Goal: Communication & Community: Answer question/provide support

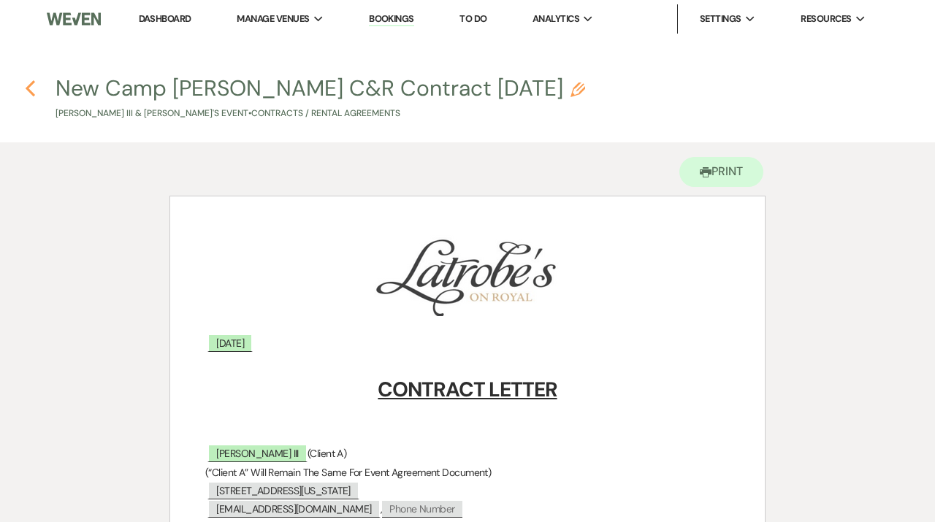
click at [32, 83] on use "button" at bounding box center [30, 88] width 9 height 16
select select "6"
select select "20"
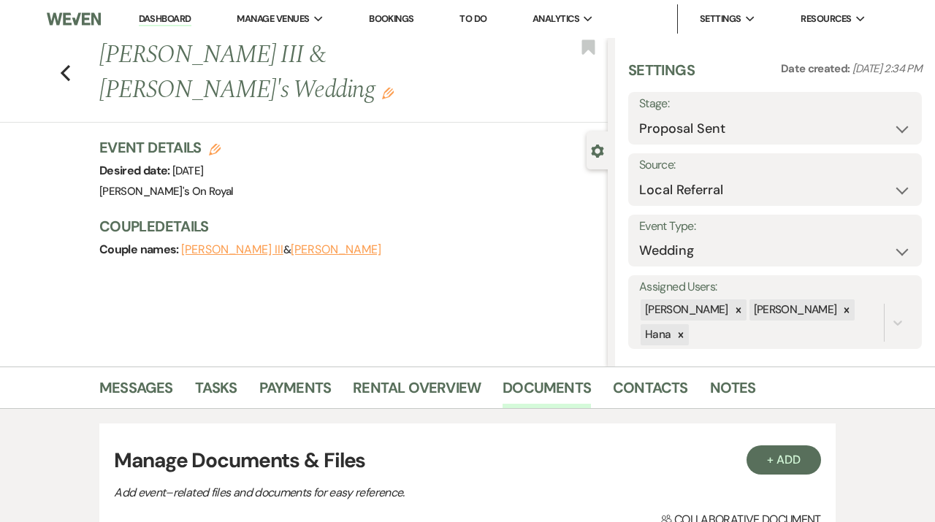
click at [167, 23] on link "Dashboard" at bounding box center [165, 19] width 53 height 14
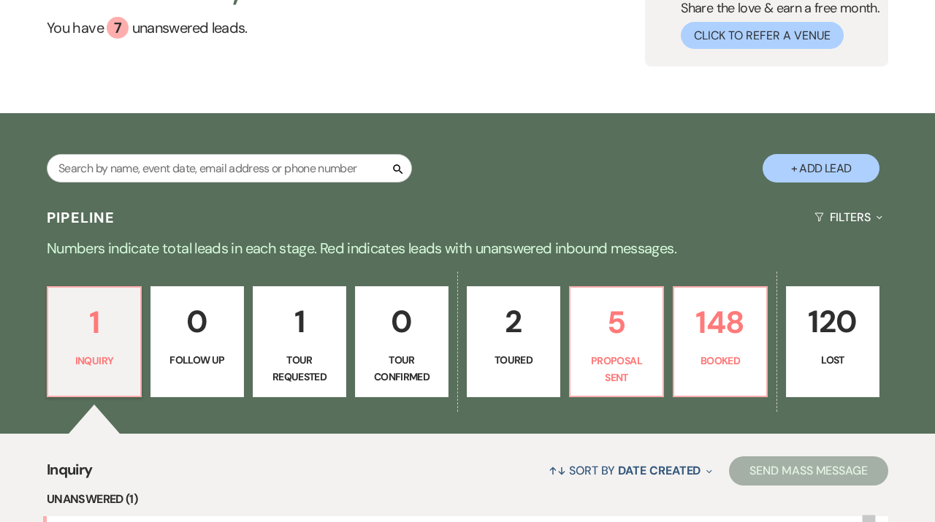
scroll to position [157, 0]
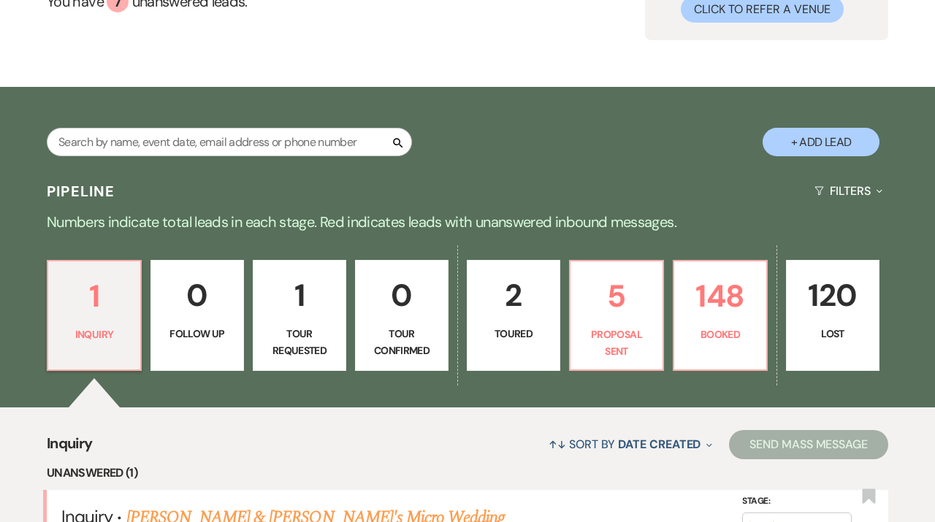
click at [670, 302] on div "1 Inquiry 0 Follow Up 1 Tour Requested 0 Tour Confirmed 2 Toured 5 Proposal Sen…" at bounding box center [467, 325] width 935 height 165
click at [624, 301] on p "5" at bounding box center [616, 296] width 75 height 49
select select "6"
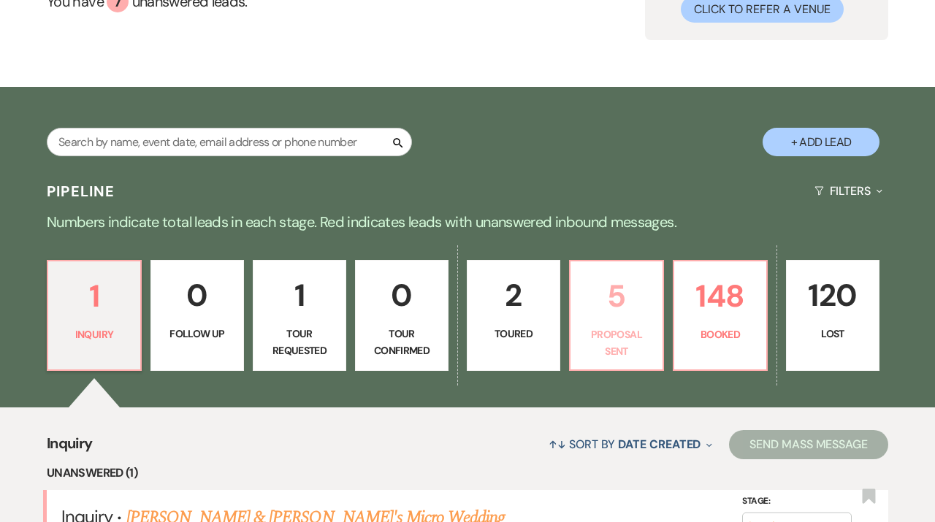
select select "6"
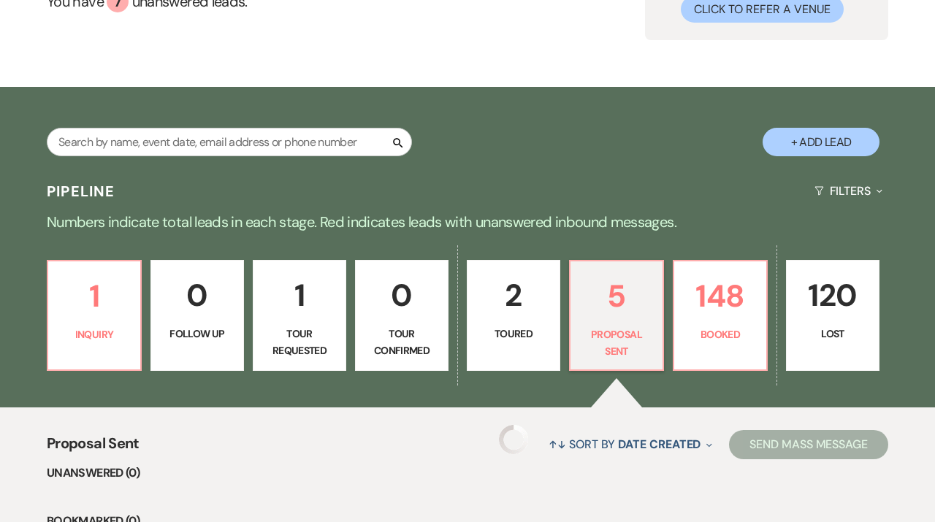
select select "6"
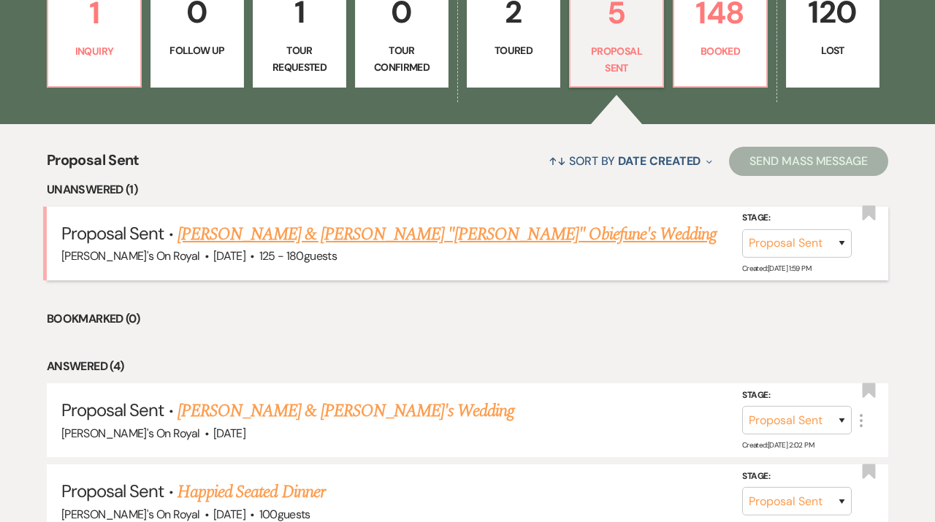
click at [495, 240] on link "[PERSON_NAME] & [PERSON_NAME] "[PERSON_NAME]" Obiefune's Wedding" at bounding box center [448, 234] width 540 height 26
select select "6"
select select "20"
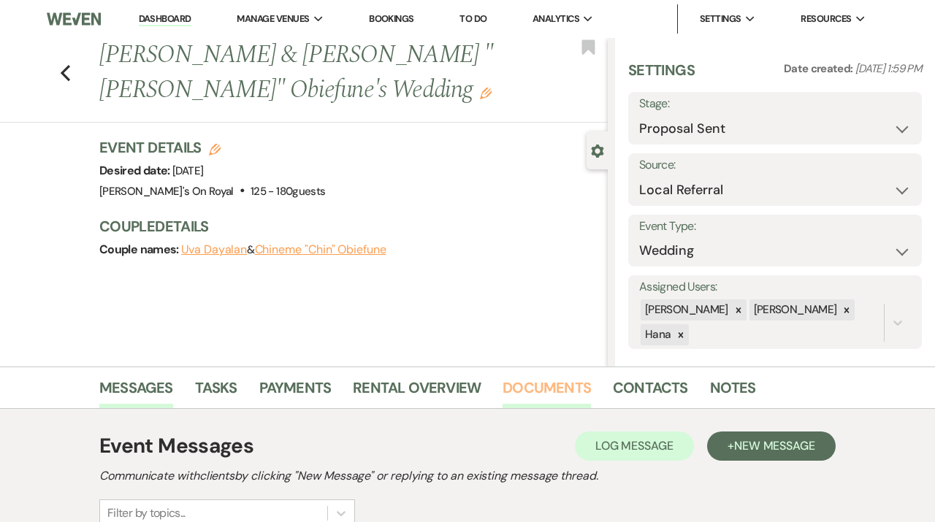
click at [548, 381] on link "Documents" at bounding box center [547, 392] width 88 height 32
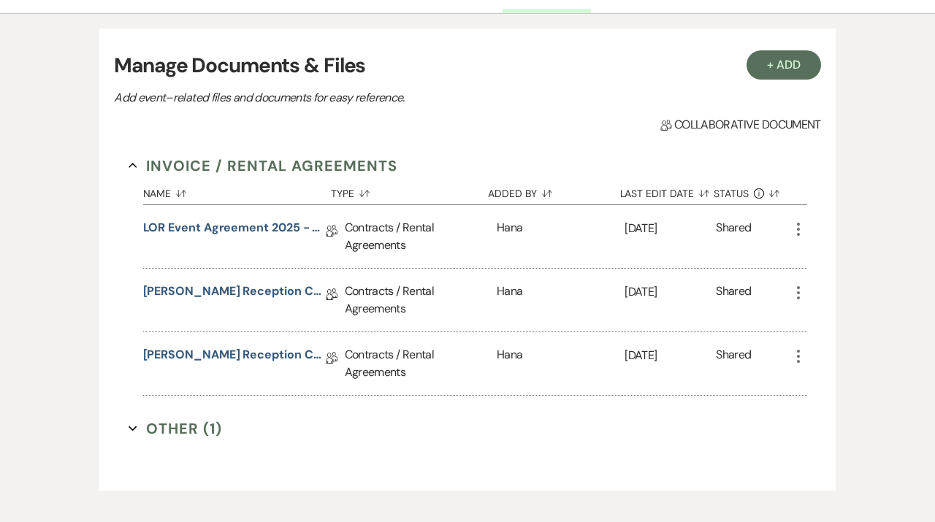
scroll to position [473, 0]
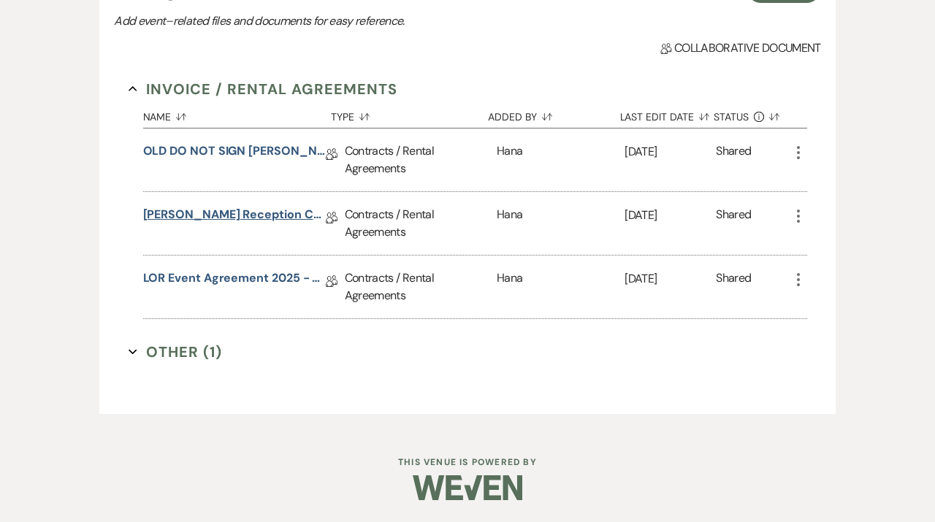
click at [253, 218] on link "[PERSON_NAME] Reception Contract [DATE]" at bounding box center [234, 217] width 183 height 23
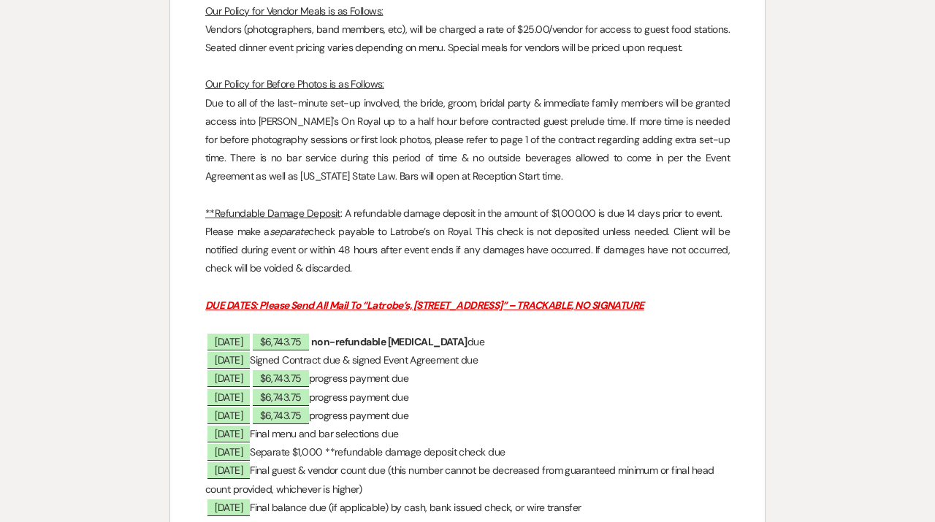
scroll to position [3112, 0]
click at [250, 343] on span "[DATE]" at bounding box center [228, 341] width 42 height 17
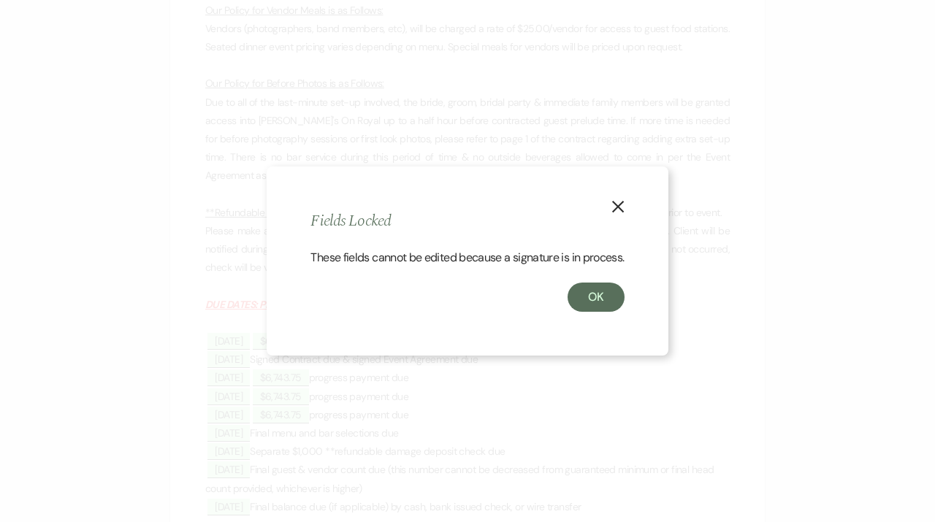
click at [619, 213] on button "X" at bounding box center [618, 206] width 22 height 26
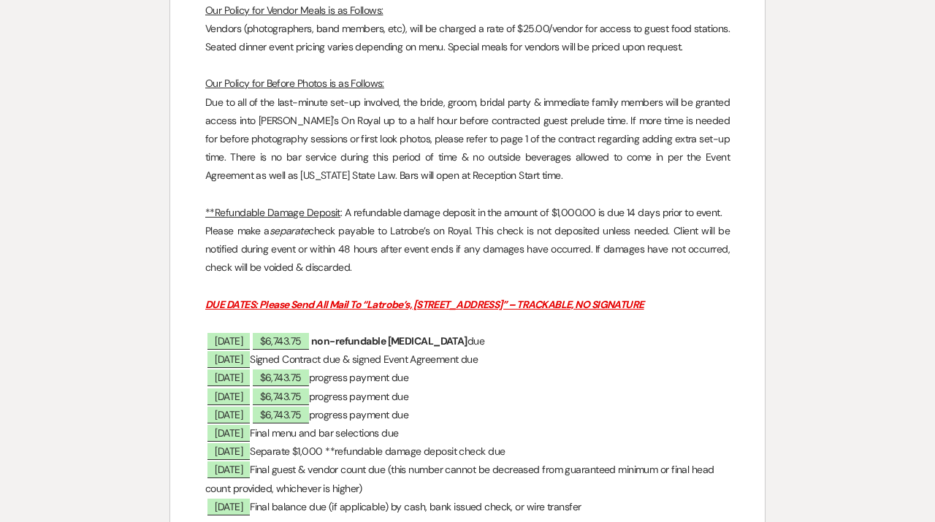
click at [448, 346] on p "﻿ [DATE] ﻿ ﻿ $6,743.75 ﻿ non-refundable [MEDICAL_DATA] due" at bounding box center [467, 341] width 525 height 18
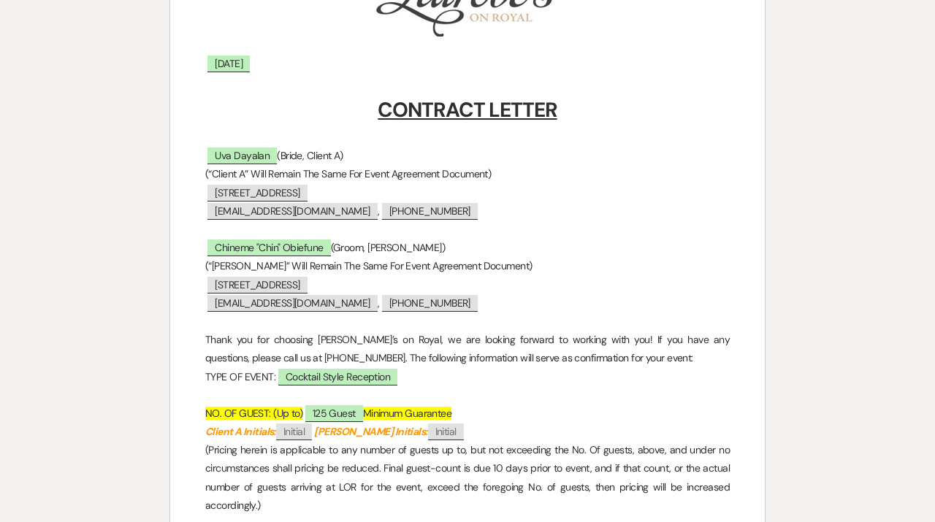
scroll to position [0, 0]
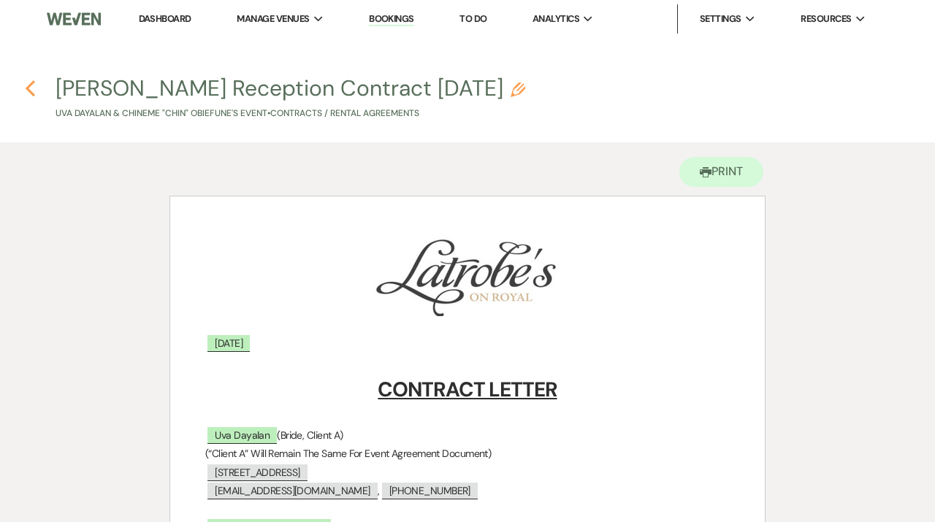
click at [28, 88] on use "button" at bounding box center [30, 88] width 9 height 16
select select "6"
select select "20"
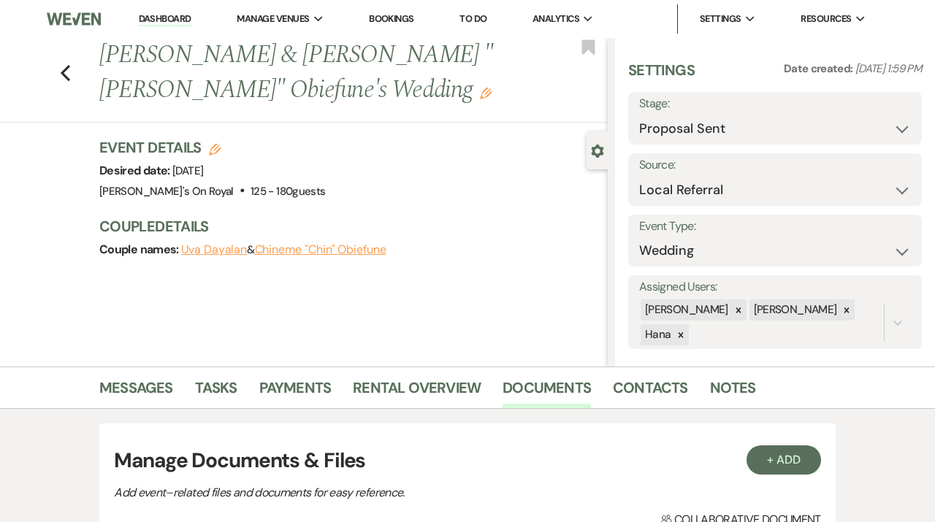
click at [181, 23] on link "Dashboard" at bounding box center [165, 19] width 53 height 14
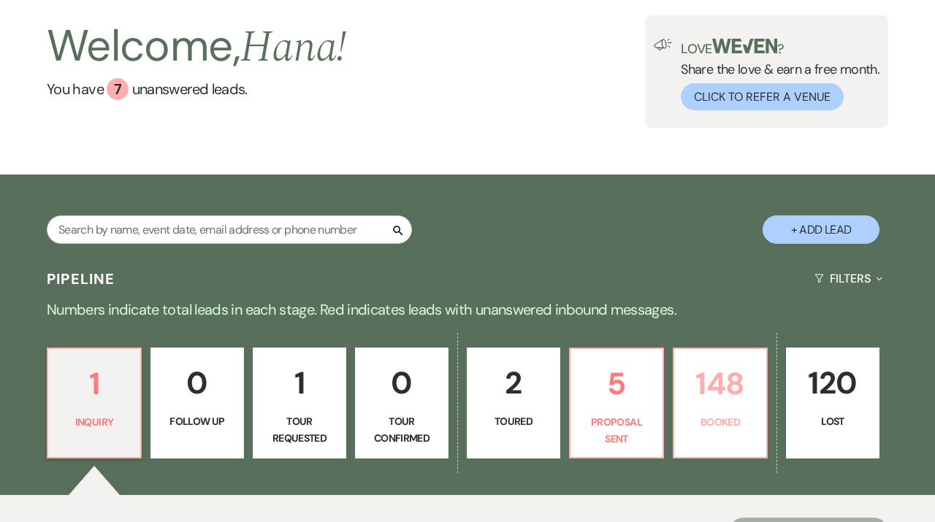
scroll to position [71, 0]
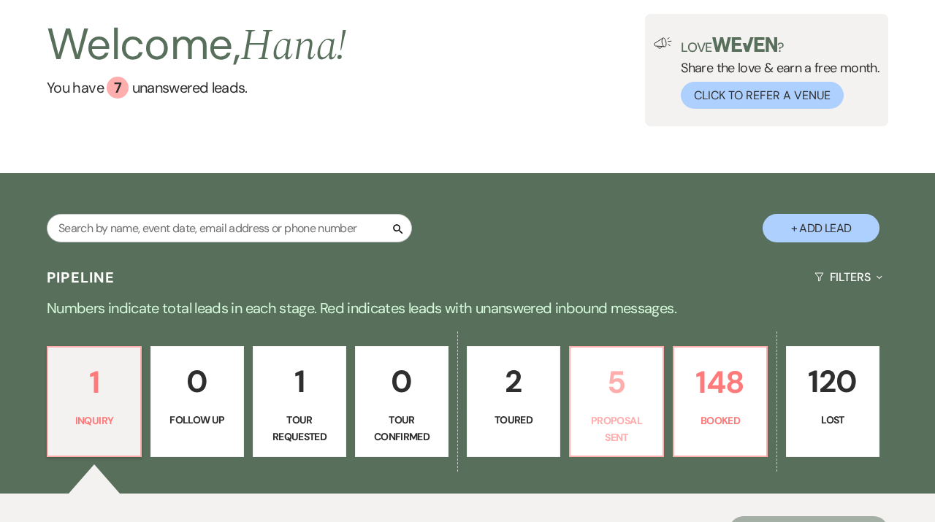
click at [621, 395] on p "5" at bounding box center [616, 382] width 75 height 49
select select "6"
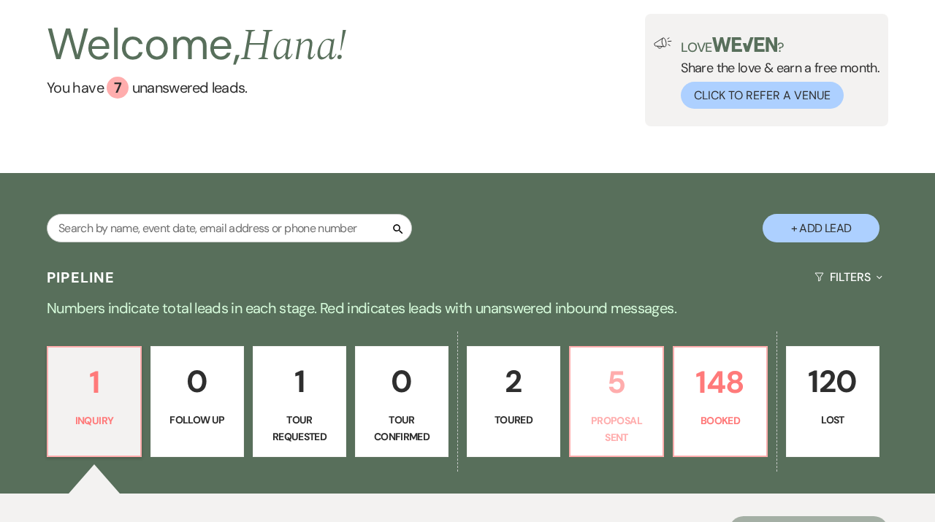
select select "6"
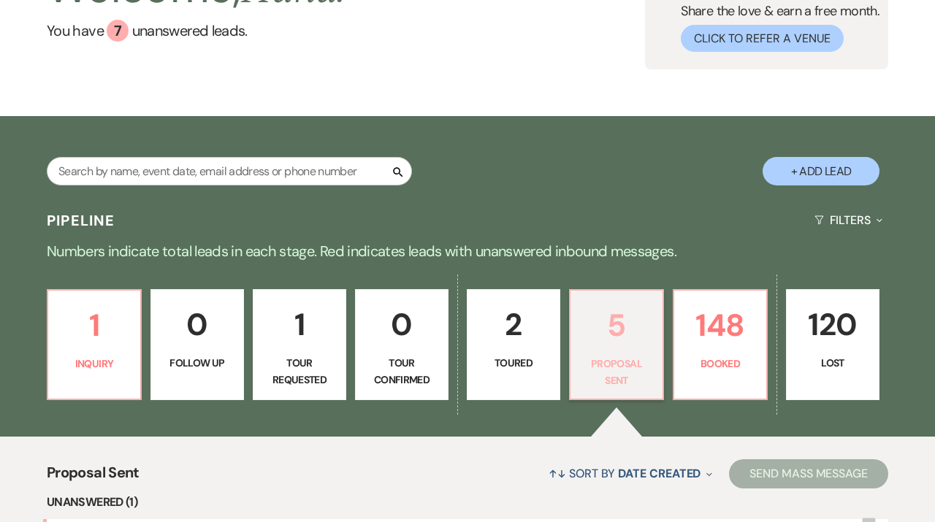
scroll to position [125, 0]
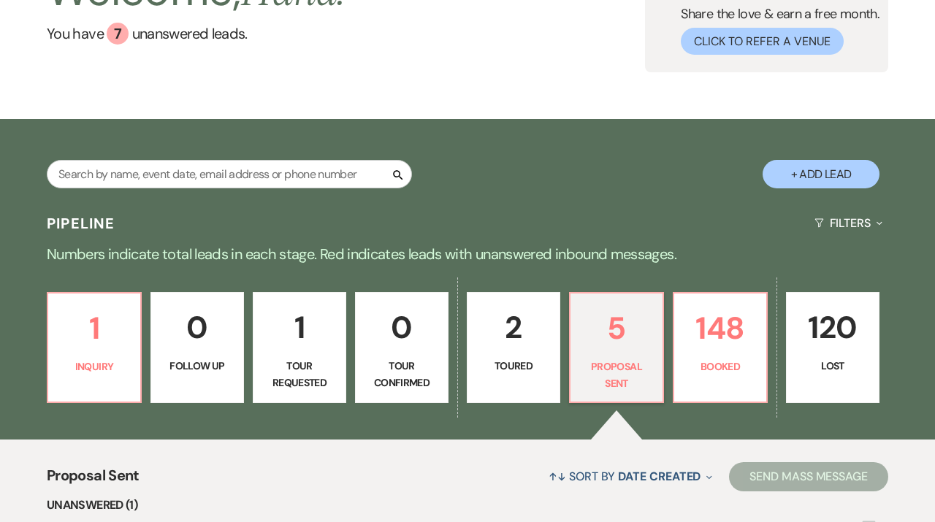
click at [713, 405] on div "1 Inquiry 0 Follow Up 1 Tour Requested 0 Tour Confirmed 2 Toured 5 Proposal Sen…" at bounding box center [467, 357] width 935 height 165
click at [720, 373] on p "Booked" at bounding box center [720, 367] width 75 height 16
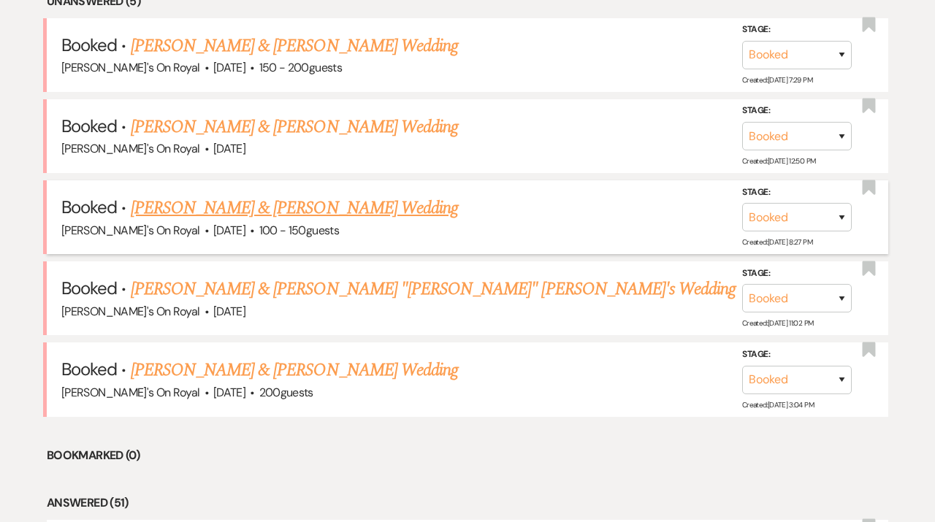
scroll to position [625, 0]
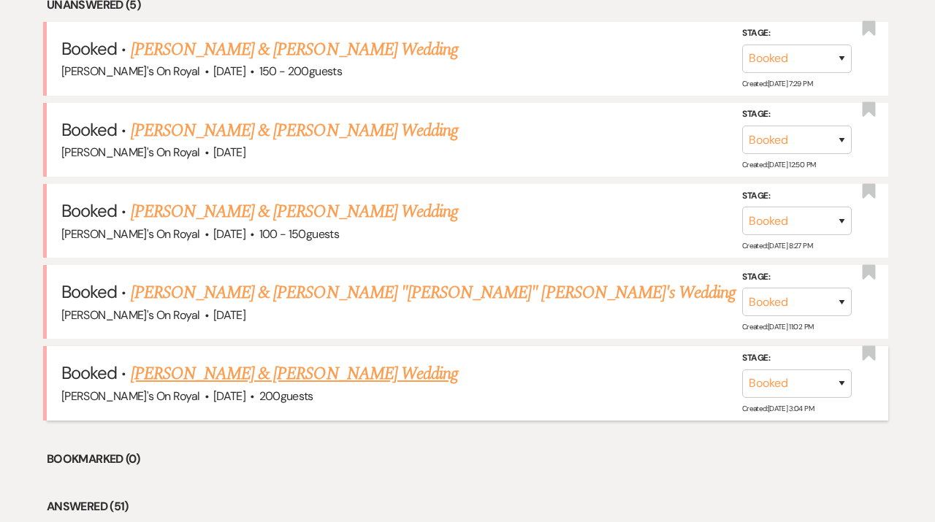
click at [378, 368] on link "[PERSON_NAME] & [PERSON_NAME] Wedding" at bounding box center [294, 374] width 327 height 26
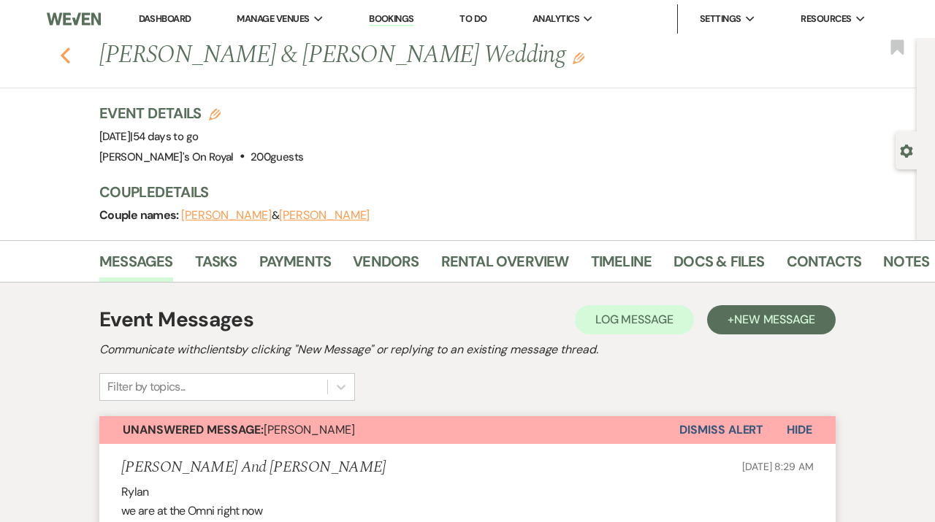
click at [62, 49] on icon "Previous" at bounding box center [65, 56] width 11 height 18
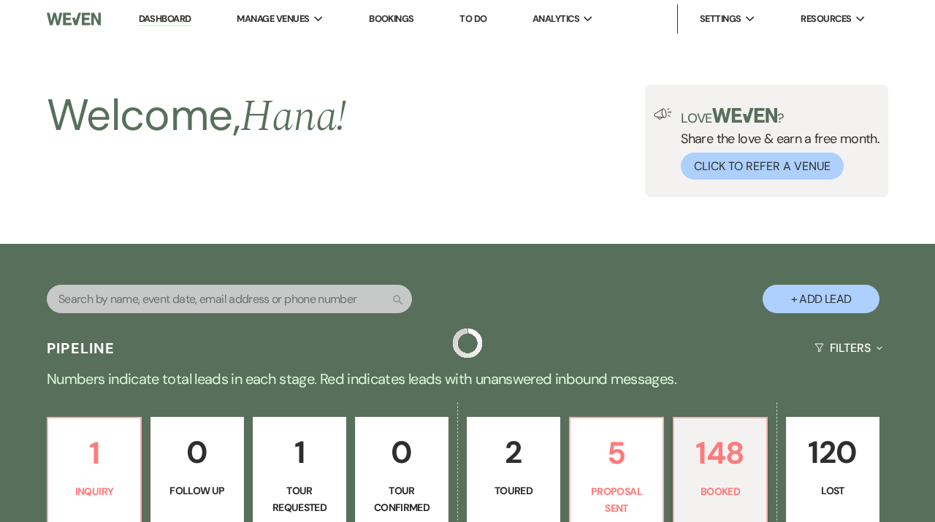
scroll to position [625, 0]
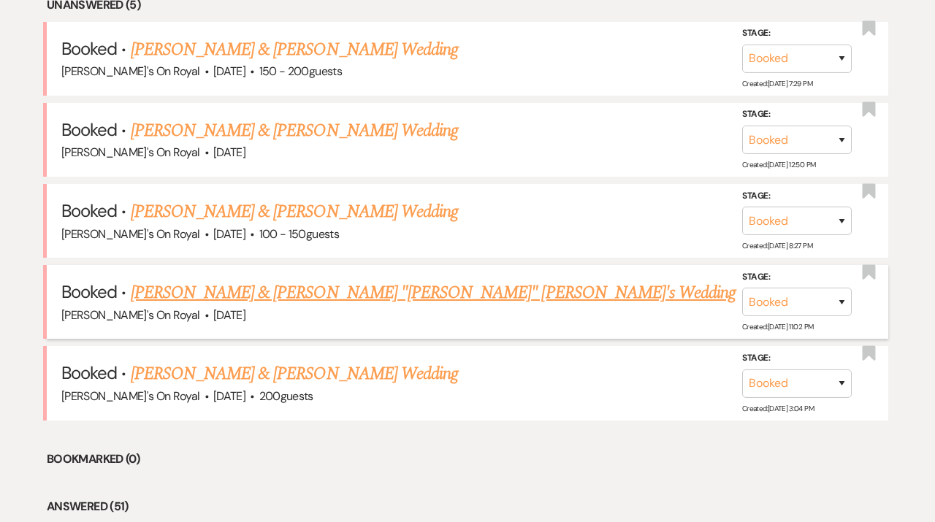
click at [362, 299] on link "[PERSON_NAME] & [PERSON_NAME] "[PERSON_NAME]" [PERSON_NAME]'s Wedding" at bounding box center [434, 293] width 606 height 26
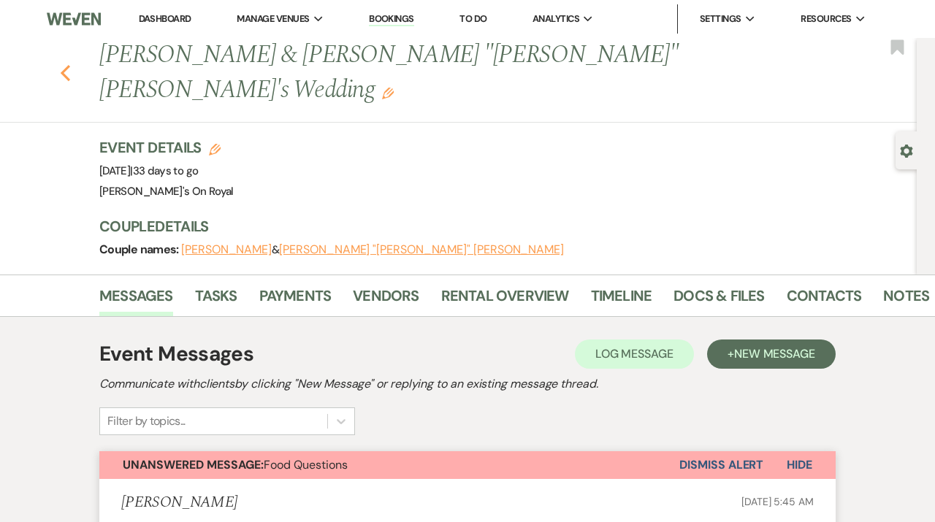
click at [63, 64] on icon "Previous" at bounding box center [65, 73] width 11 height 18
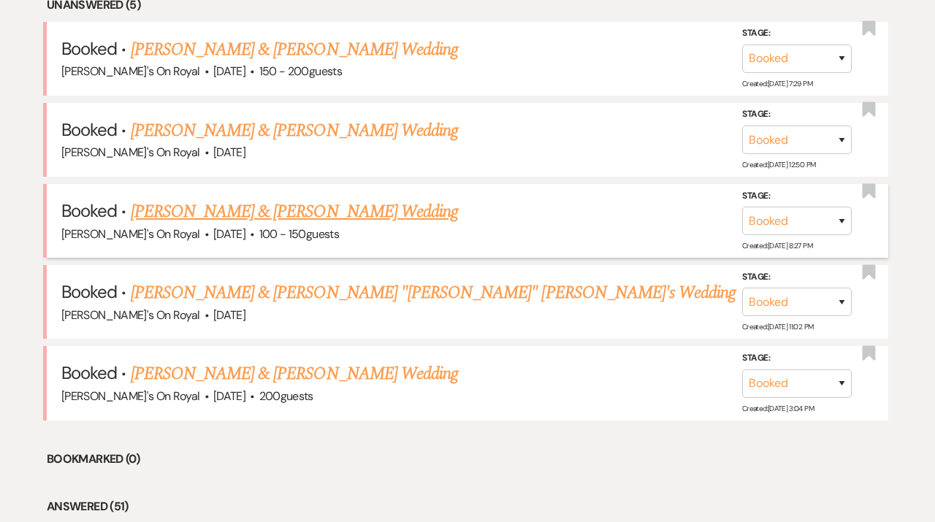
click at [377, 223] on link "[PERSON_NAME] & [PERSON_NAME] Wedding" at bounding box center [294, 212] width 327 height 26
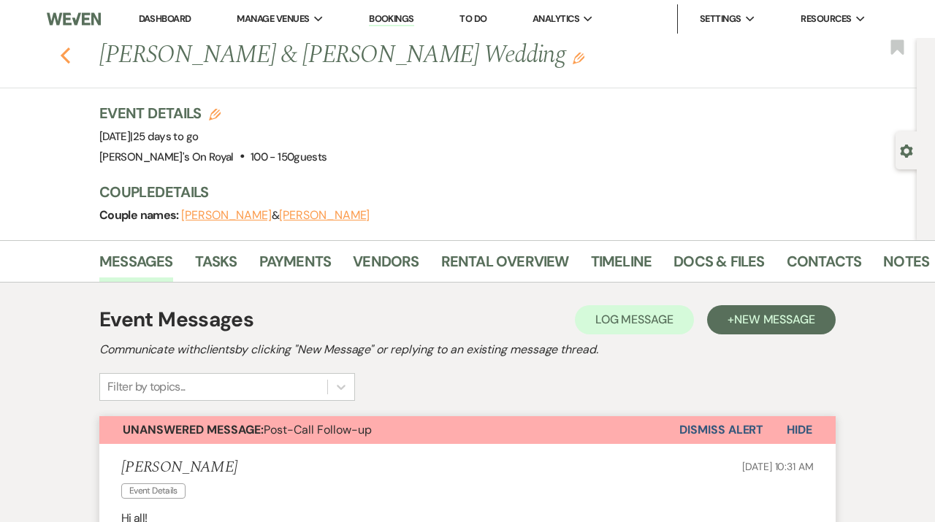
click at [63, 52] on icon "Previous" at bounding box center [65, 56] width 11 height 18
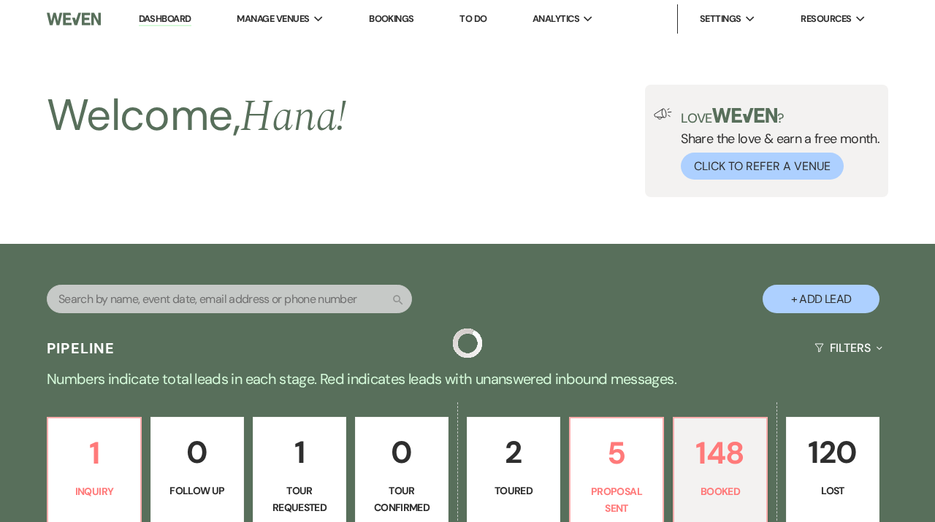
scroll to position [625, 0]
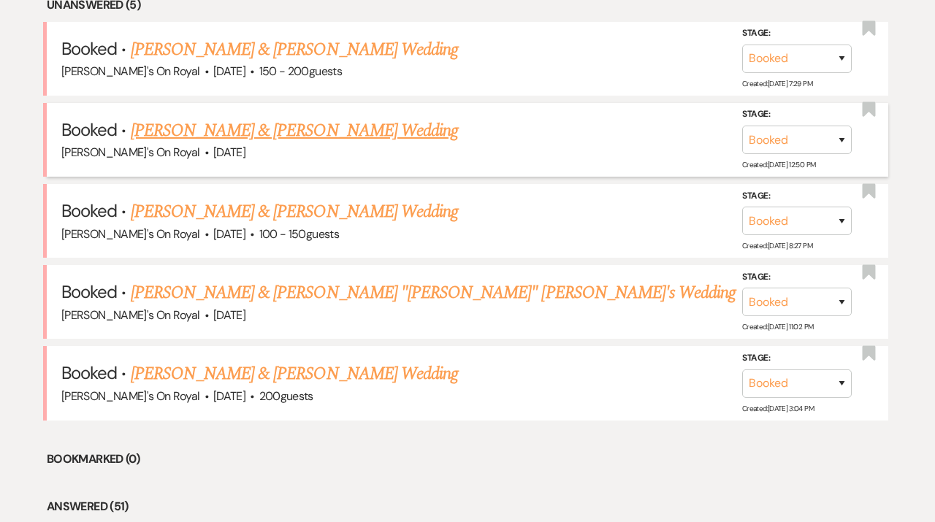
click at [372, 129] on link "[PERSON_NAME] & [PERSON_NAME] Wedding" at bounding box center [294, 131] width 327 height 26
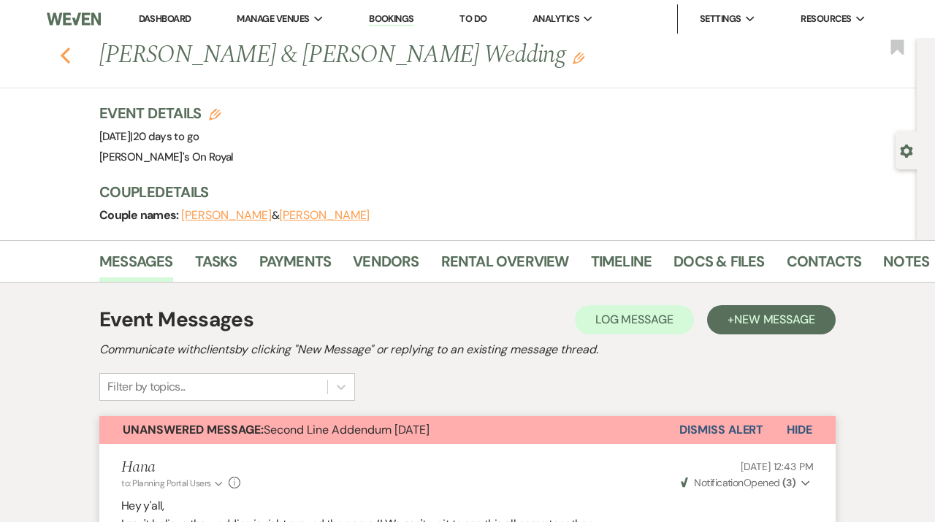
click at [67, 47] on button "Previous" at bounding box center [65, 54] width 11 height 20
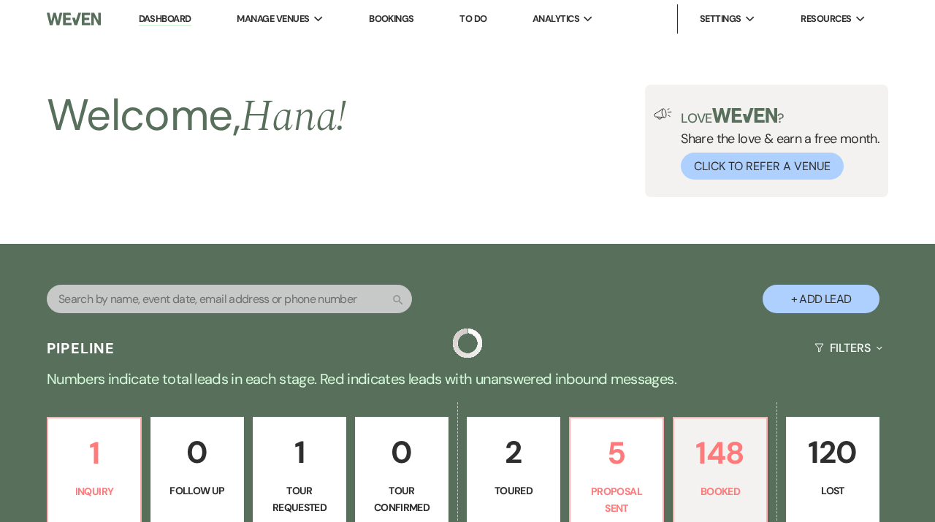
scroll to position [625, 0]
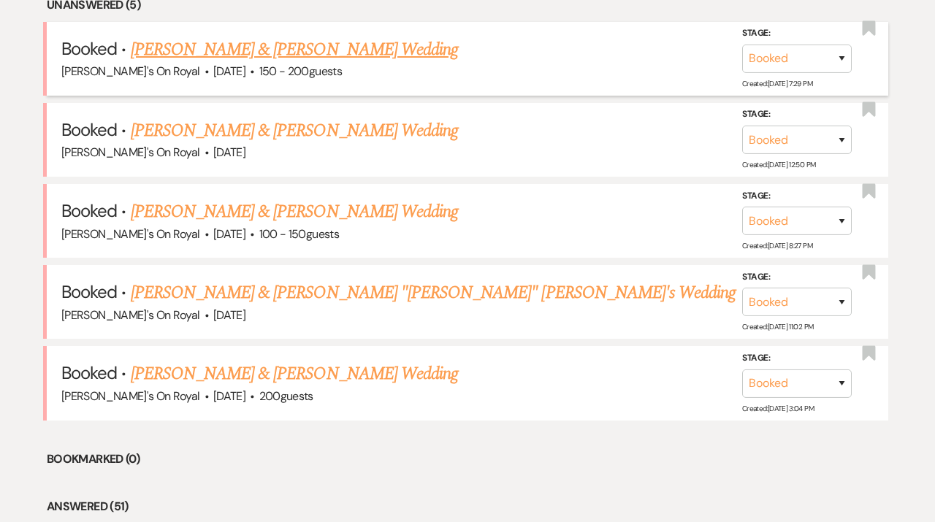
click at [353, 53] on link "[PERSON_NAME] & [PERSON_NAME] Wedding" at bounding box center [294, 50] width 327 height 26
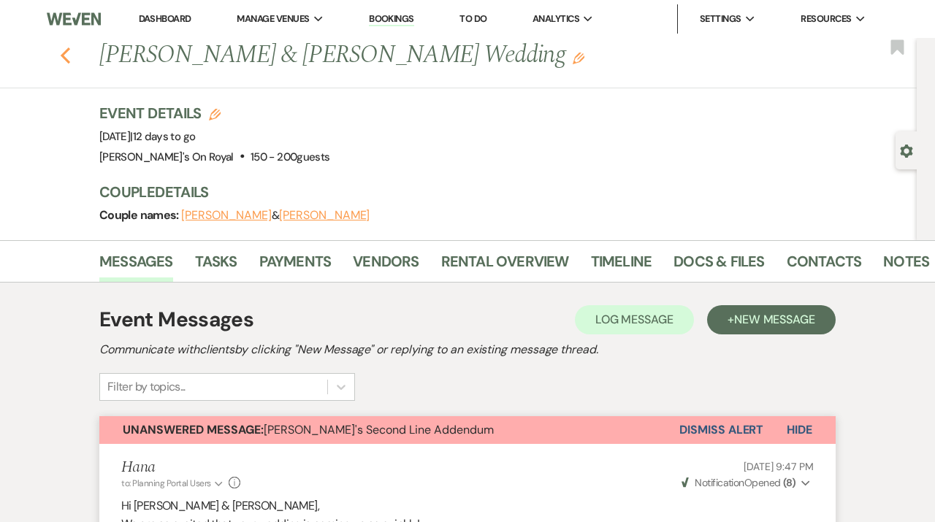
click at [66, 45] on button "Previous" at bounding box center [65, 54] width 11 height 20
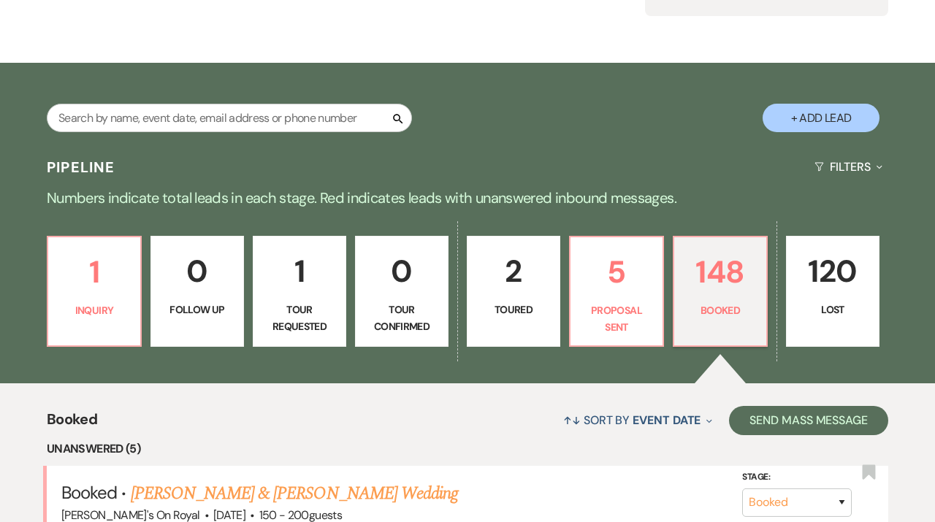
scroll to position [69, 0]
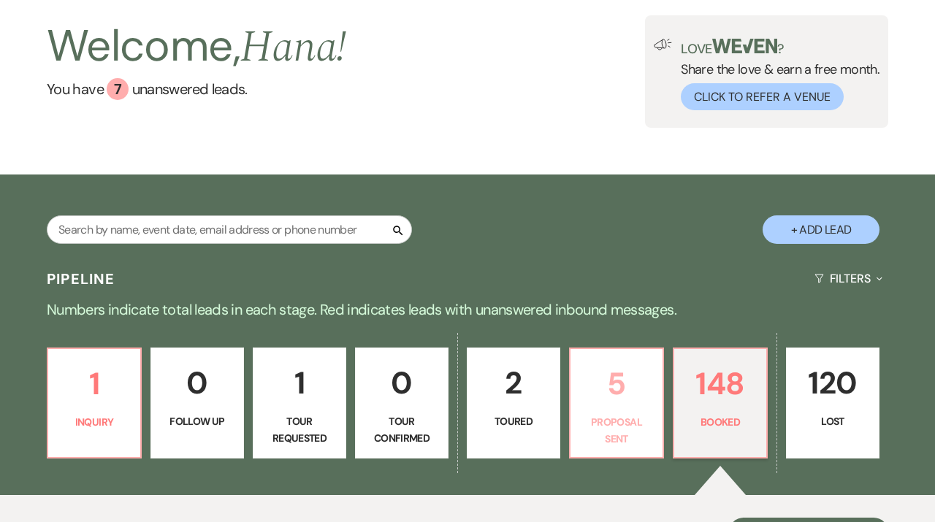
click at [627, 409] on link "5 Proposal Sent" at bounding box center [616, 403] width 95 height 111
select select "6"
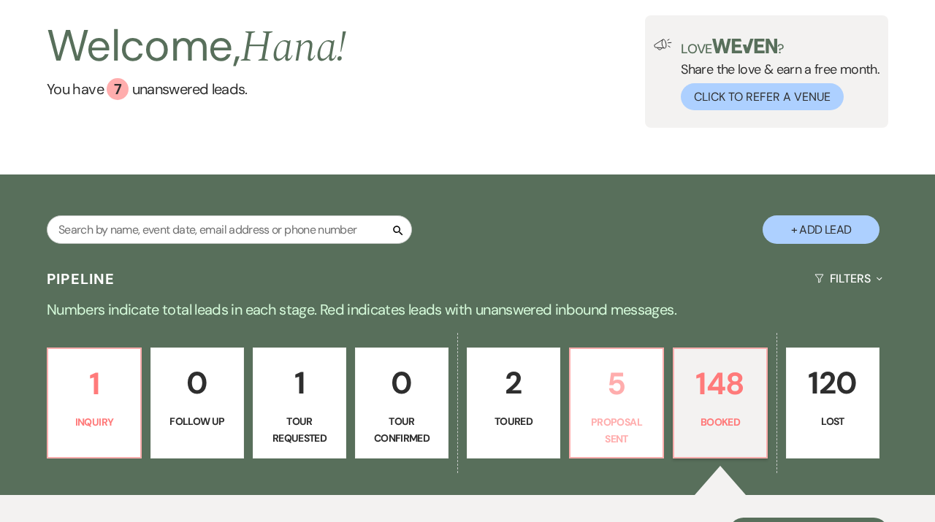
select select "6"
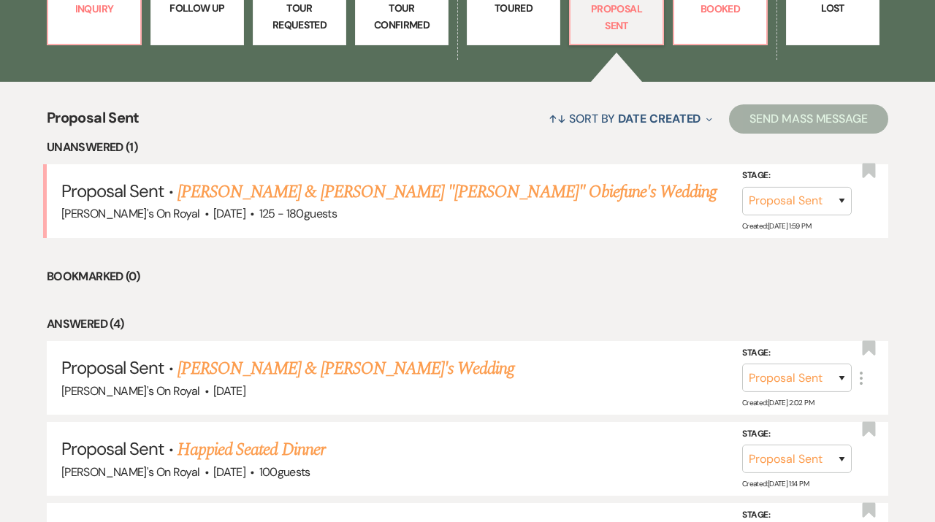
scroll to position [562, 0]
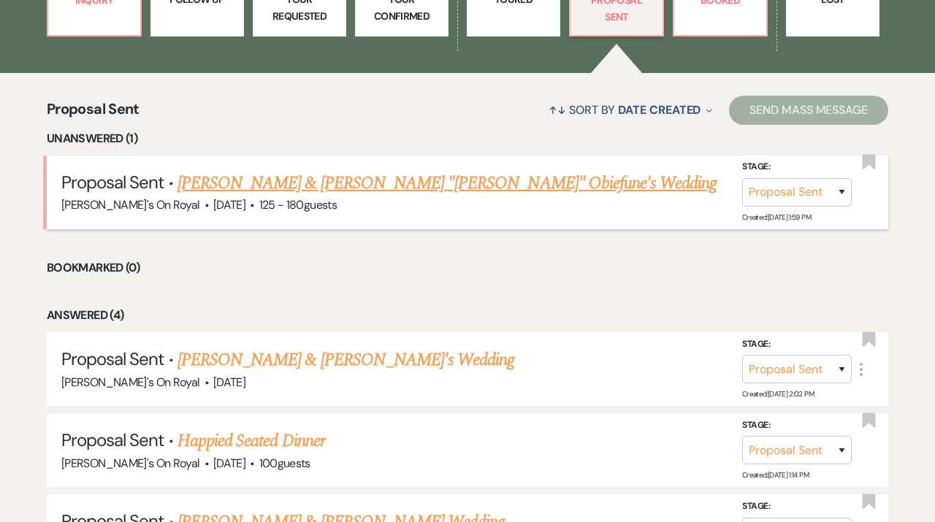
click at [380, 178] on link "[PERSON_NAME] & [PERSON_NAME] "[PERSON_NAME]" Obiefune's Wedding" at bounding box center [448, 183] width 540 height 26
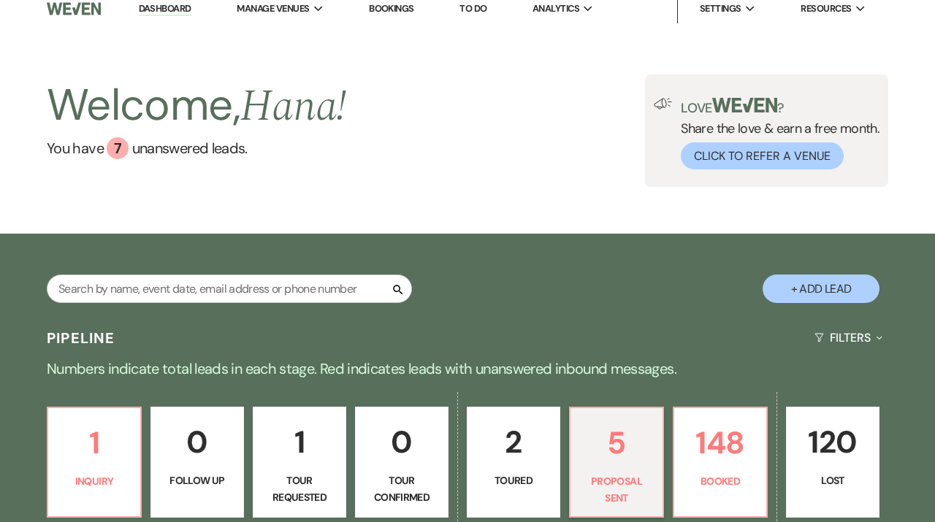
select select "6"
select select "20"
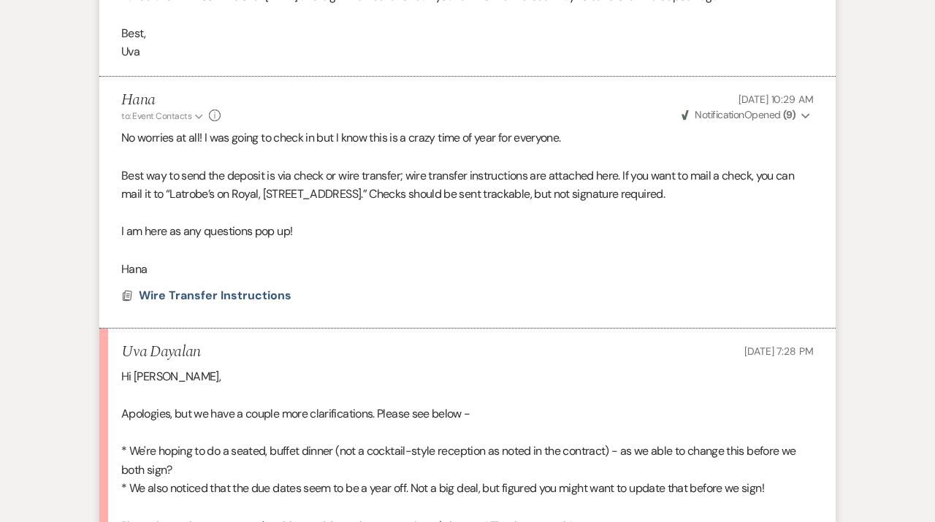
scroll to position [2078, 0]
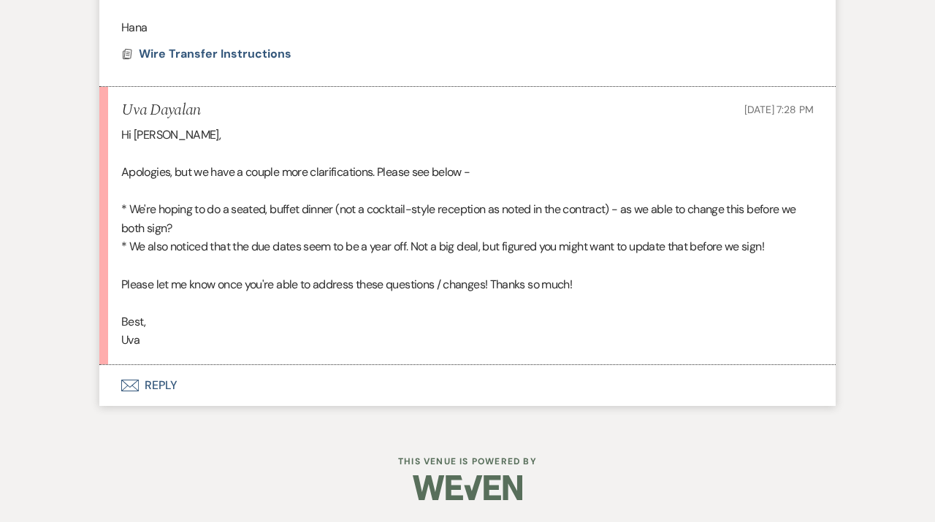
click at [300, 384] on button "Envelope Reply" at bounding box center [467, 385] width 736 height 41
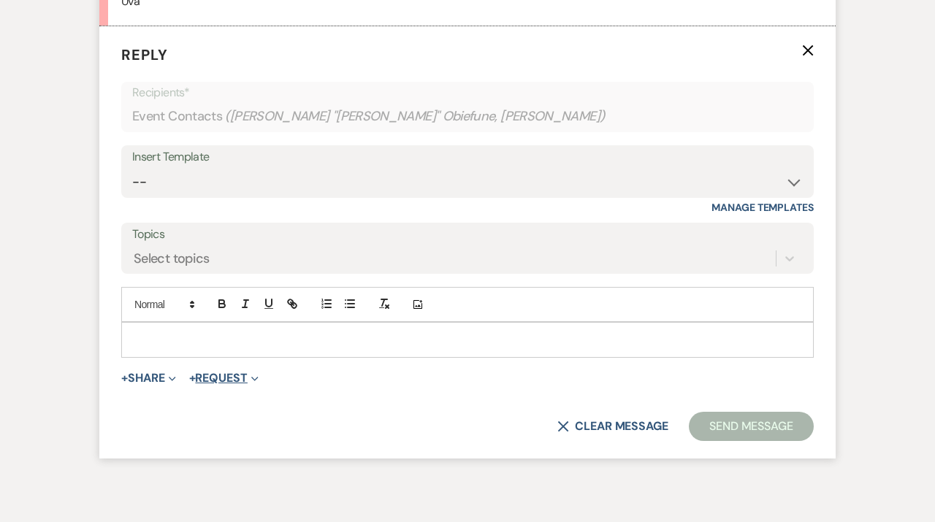
scroll to position [2398, 0]
click at [224, 347] on p at bounding box center [467, 339] width 669 height 16
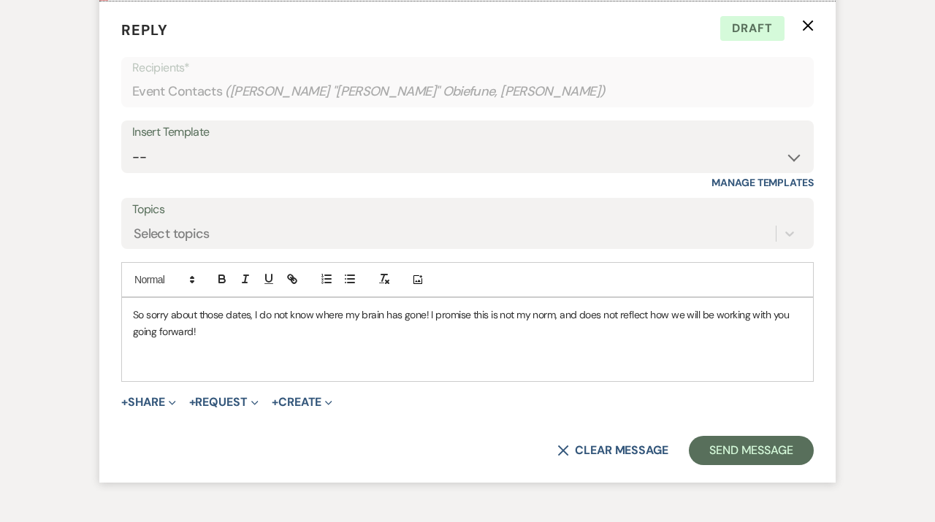
scroll to position [2424, 0]
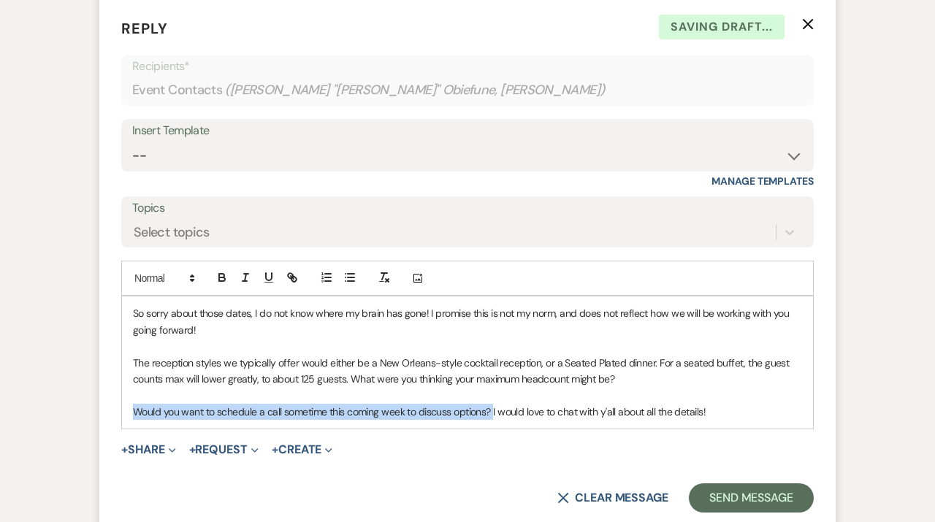
drag, startPoint x: 493, startPoint y: 430, endPoint x: 61, endPoint y: 429, distance: 432.5
click at [122, 429] on div "So sorry about those dates, I do not know where my brain has gone! I promise th…" at bounding box center [467, 363] width 691 height 132
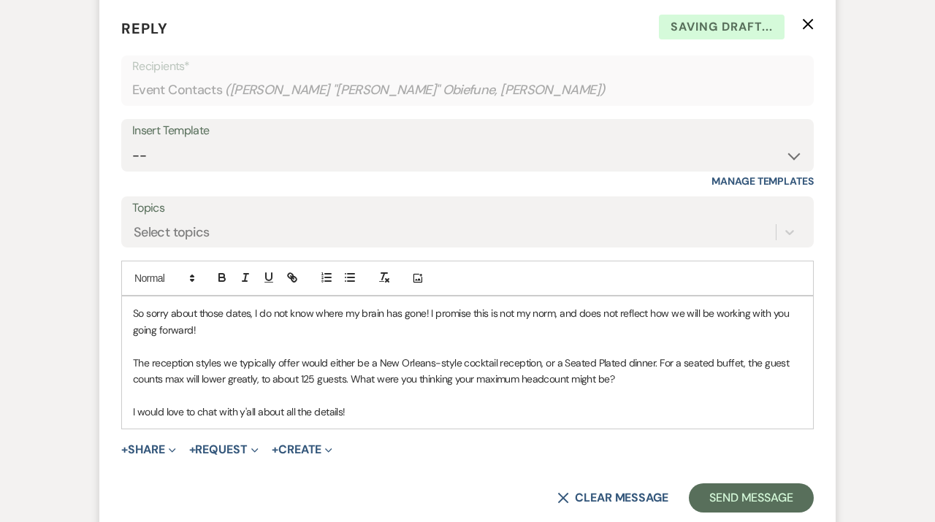
click at [405, 420] on p "I would love to chat with y'all about all the details!" at bounding box center [467, 412] width 669 height 16
click at [431, 330] on p "So sorry about those dates, I do not know where my brain has gone! I promise th…" at bounding box center [467, 321] width 669 height 33
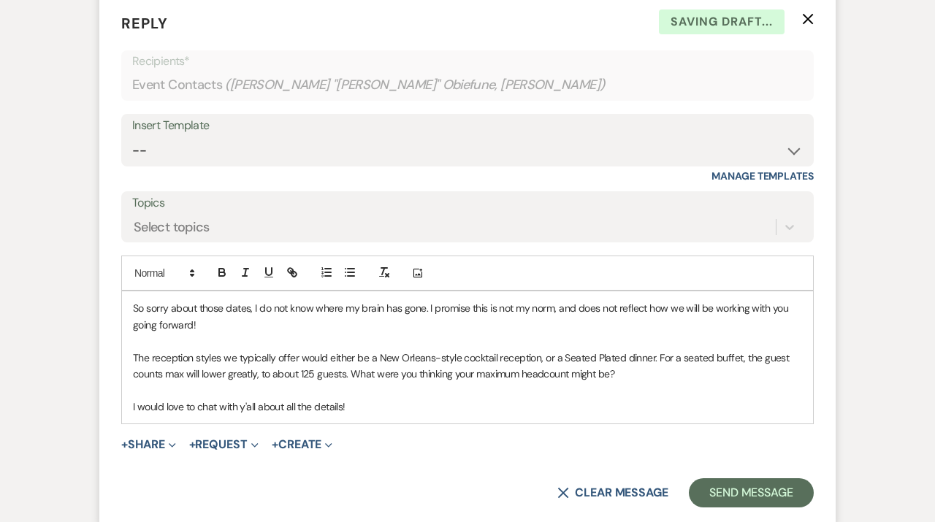
scroll to position [2430, 0]
click at [431, 414] on p "I would love to chat with y'all about all the details!" at bounding box center [467, 406] width 669 height 16
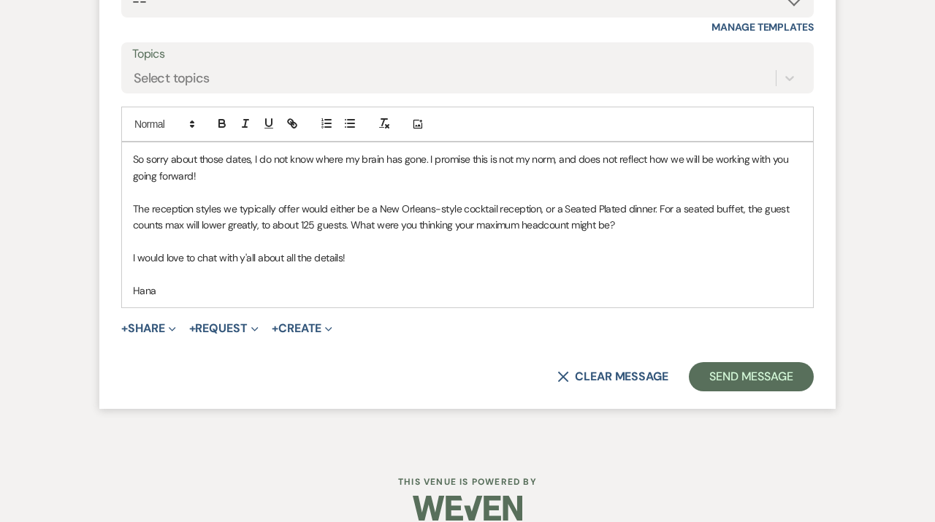
scroll to position [2589, 0]
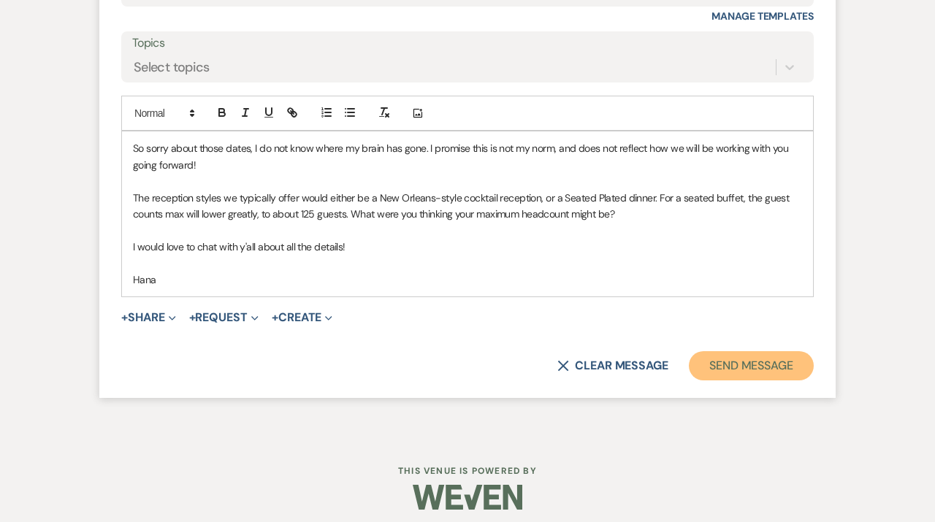
click at [760, 379] on button "Send Message" at bounding box center [751, 365] width 125 height 29
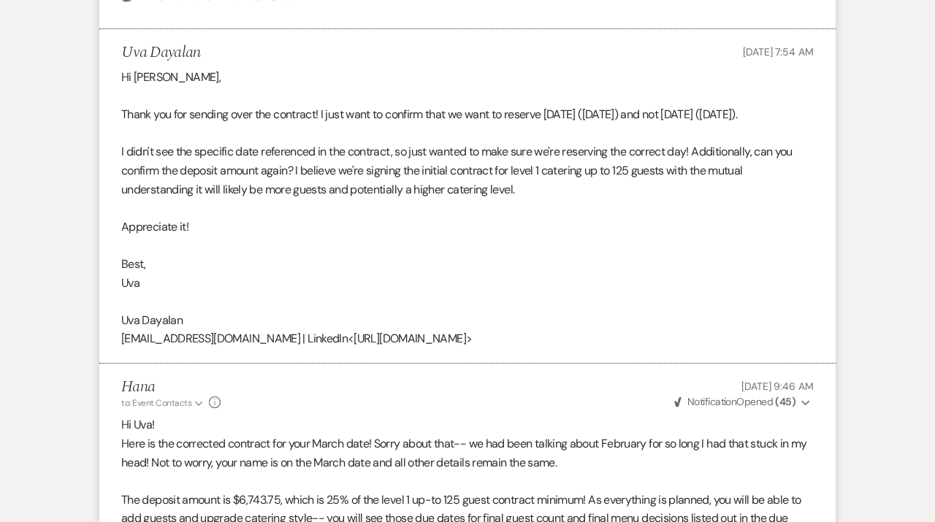
scroll to position [0, 0]
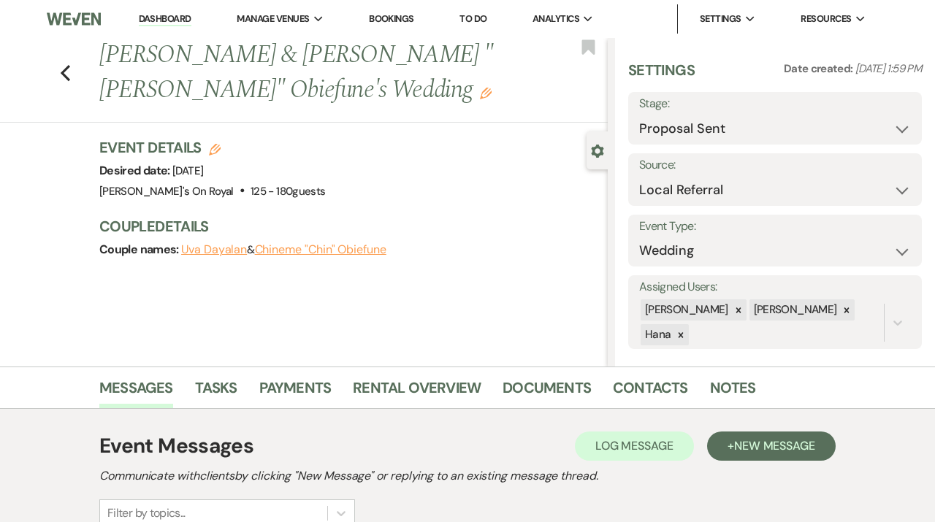
click at [164, 27] on li "Dashboard" at bounding box center [164, 18] width 67 height 29
click at [164, 23] on link "Dashboard" at bounding box center [165, 19] width 53 height 14
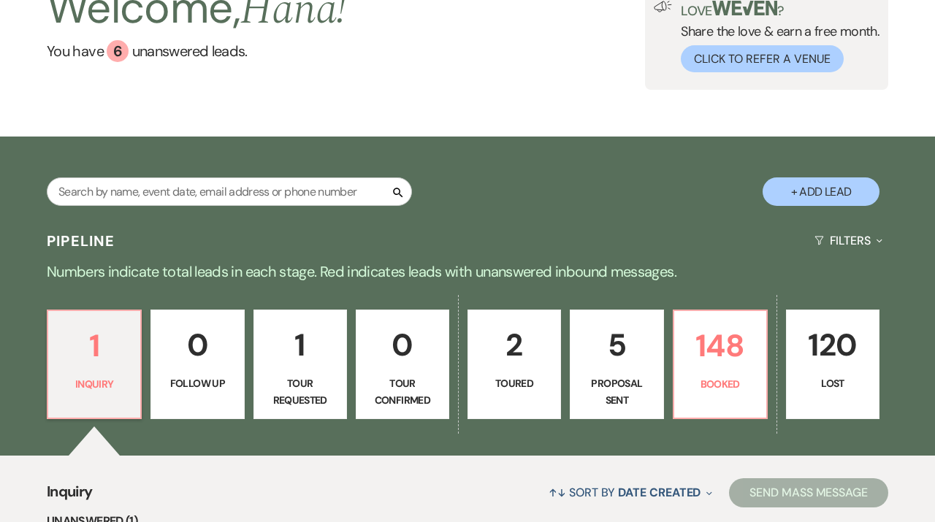
scroll to position [115, 0]
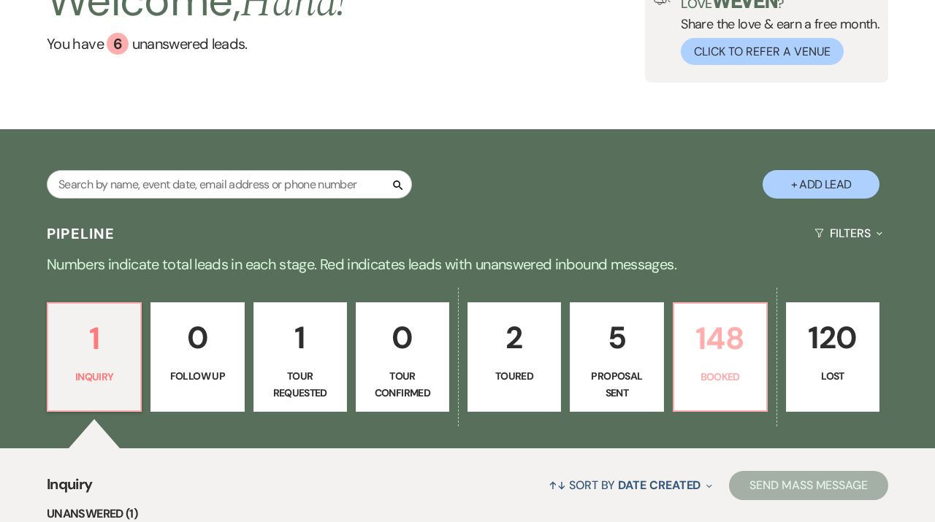
click at [711, 332] on p "148" at bounding box center [720, 338] width 75 height 49
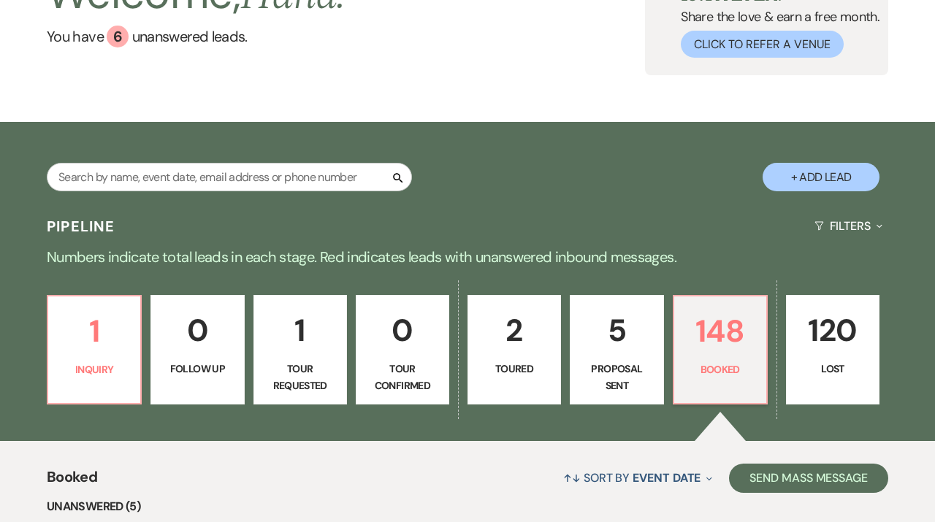
scroll to position [124, 0]
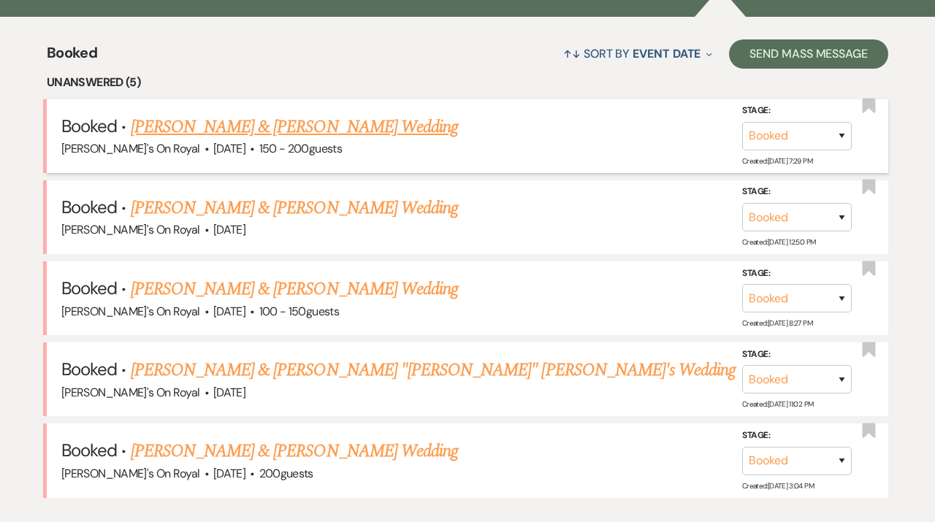
click at [290, 123] on link "[PERSON_NAME] & [PERSON_NAME] Wedding" at bounding box center [294, 127] width 327 height 26
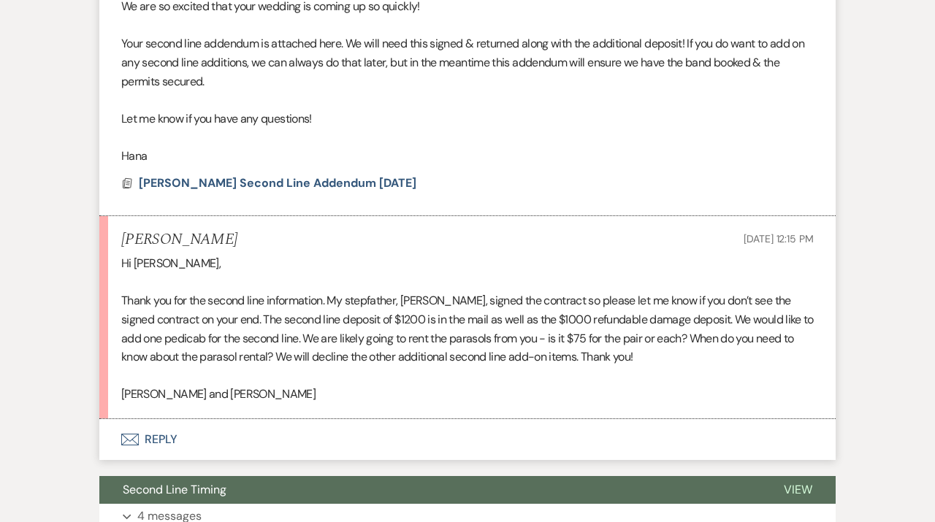
scroll to position [516, 0]
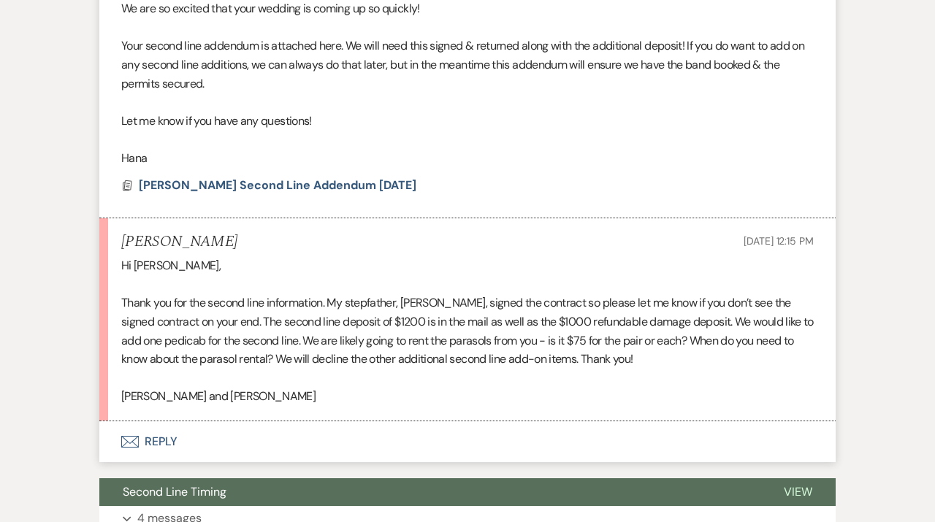
click at [309, 427] on button "Envelope Reply" at bounding box center [467, 442] width 736 height 41
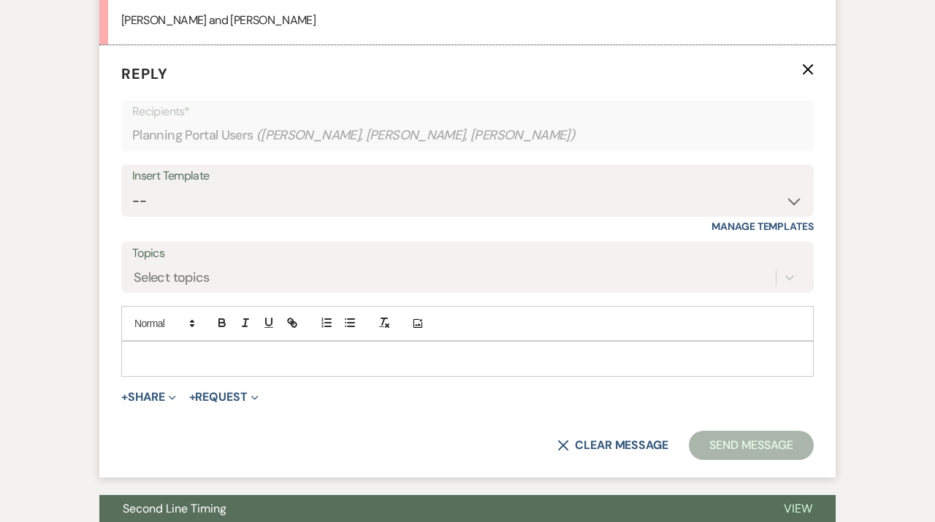
scroll to position [893, 0]
click at [249, 367] on div at bounding box center [467, 358] width 691 height 34
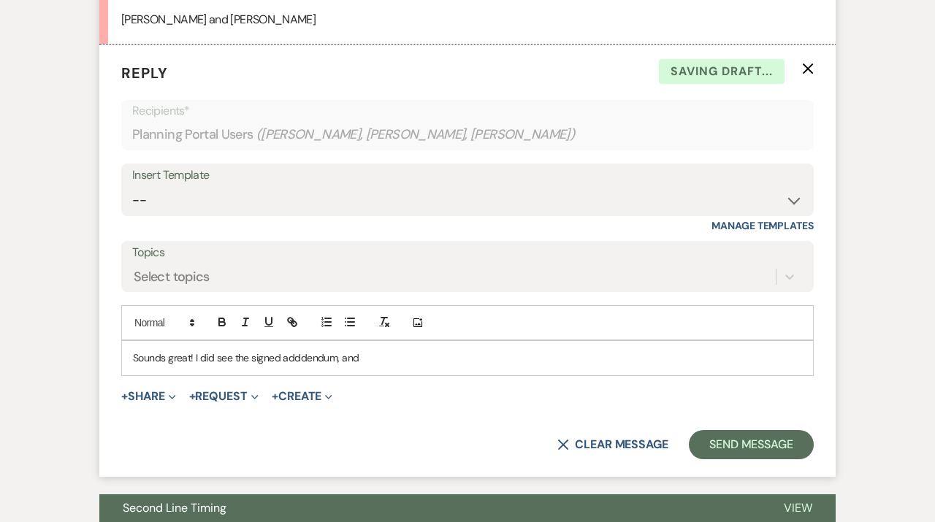
click at [302, 362] on p "Sounds great! I did see the signed adddendum, and" at bounding box center [467, 358] width 669 height 16
click at [390, 362] on p "Sounds great! I did see the signed addendum, and" at bounding box center [467, 358] width 669 height 16
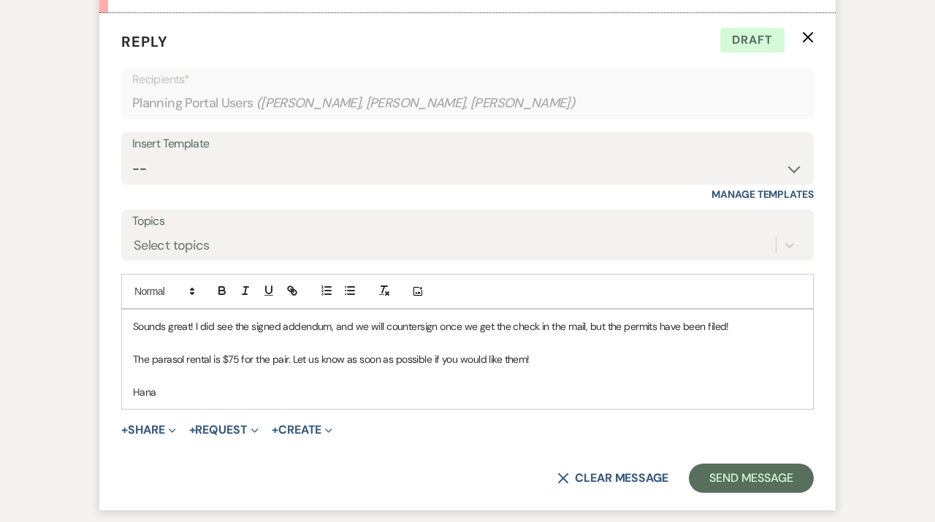
scroll to position [926, 0]
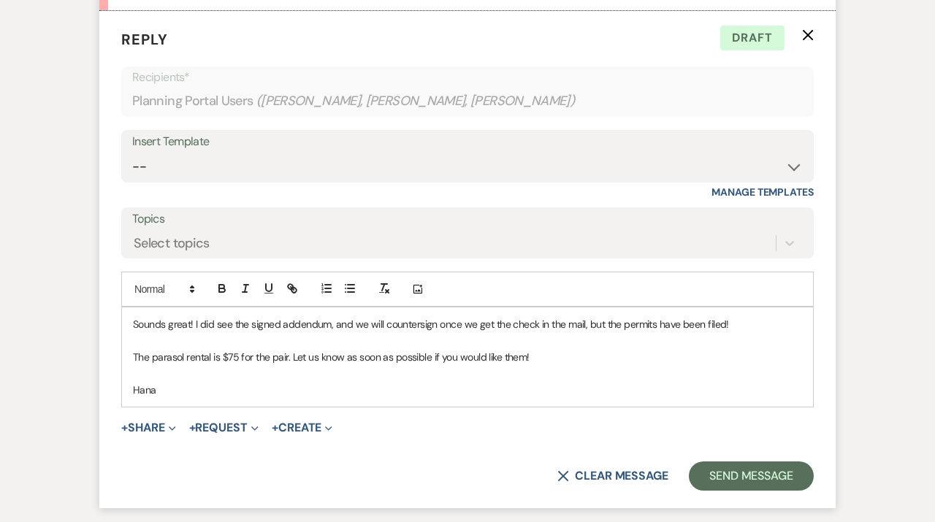
click at [523, 358] on p "The parasol rental is $75 for the pair. Let us know as soon as possible if you …" at bounding box center [467, 357] width 669 height 16
click at [741, 386] on p "Hana" at bounding box center [467, 390] width 669 height 16
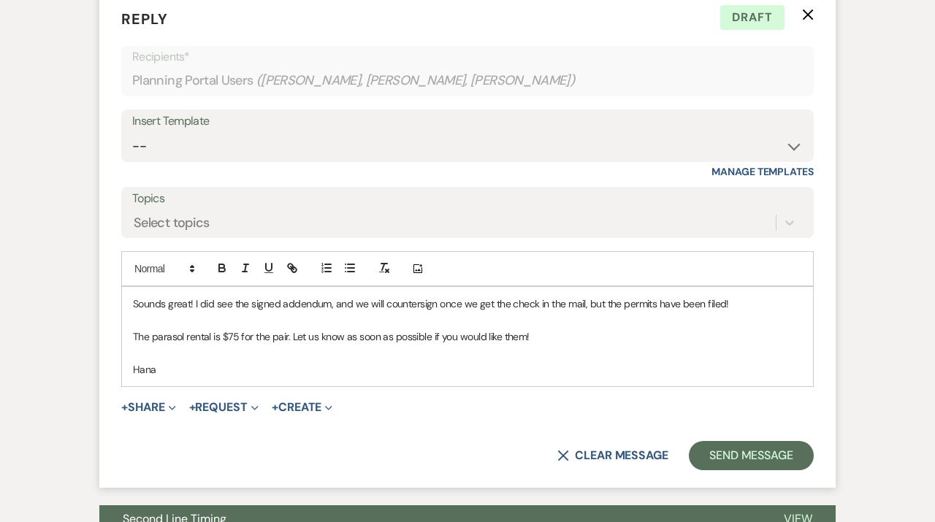
scroll to position [949, 0]
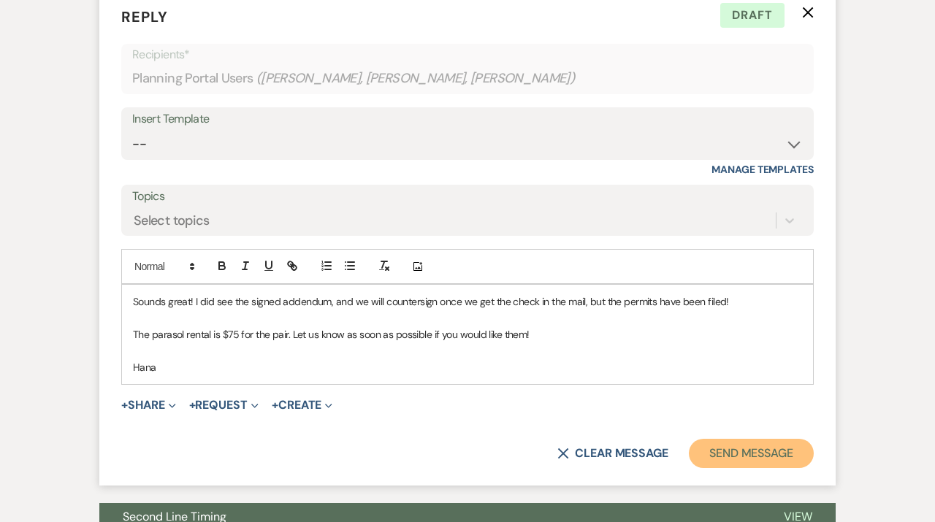
click at [758, 448] on button "Send Message" at bounding box center [751, 453] width 125 height 29
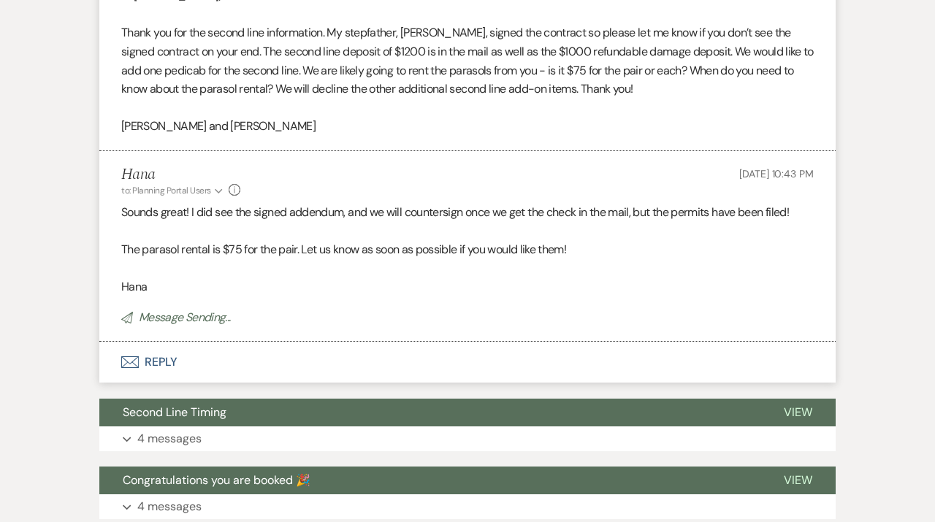
scroll to position [0, 0]
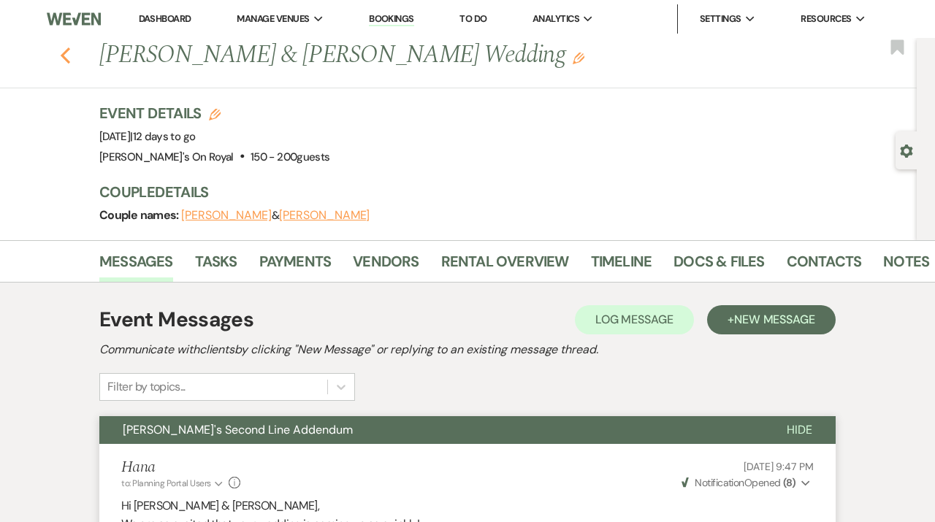
click at [66, 54] on icon "Previous" at bounding box center [65, 56] width 11 height 18
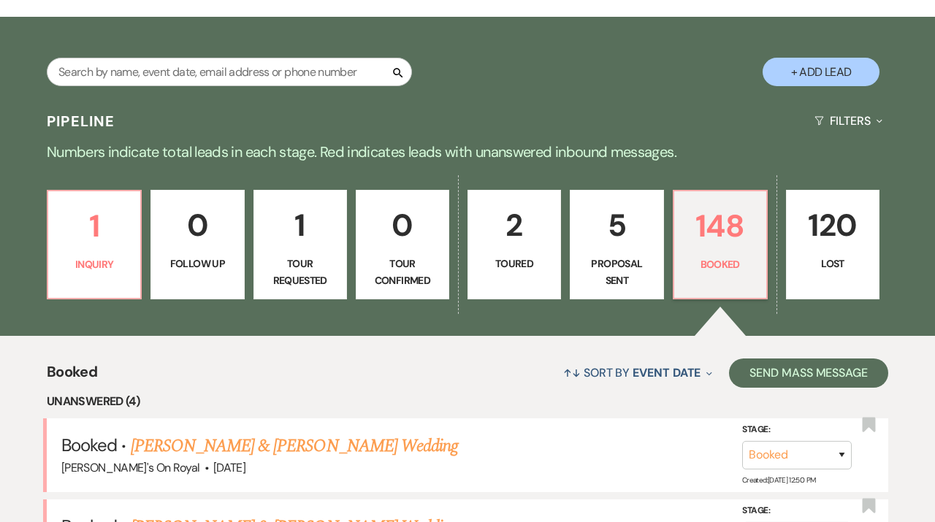
scroll to position [225, 0]
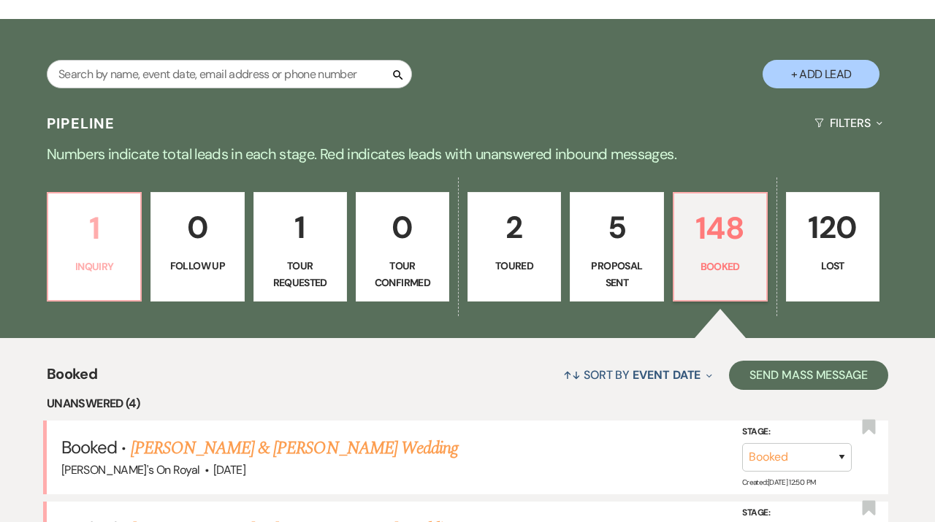
click at [129, 259] on link "1 Inquiry" at bounding box center [94, 247] width 95 height 110
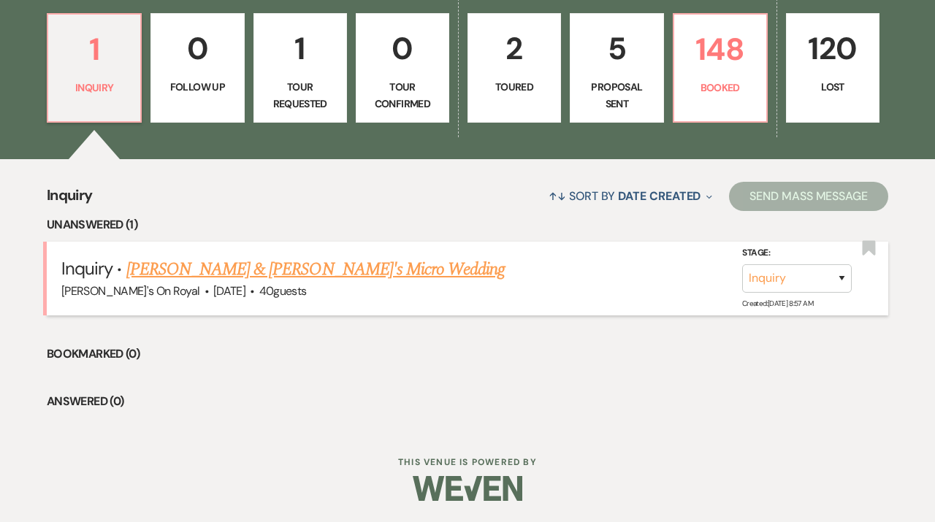
click at [294, 267] on link "[PERSON_NAME] & [PERSON_NAME]'s Micro Wedding" at bounding box center [315, 269] width 379 height 26
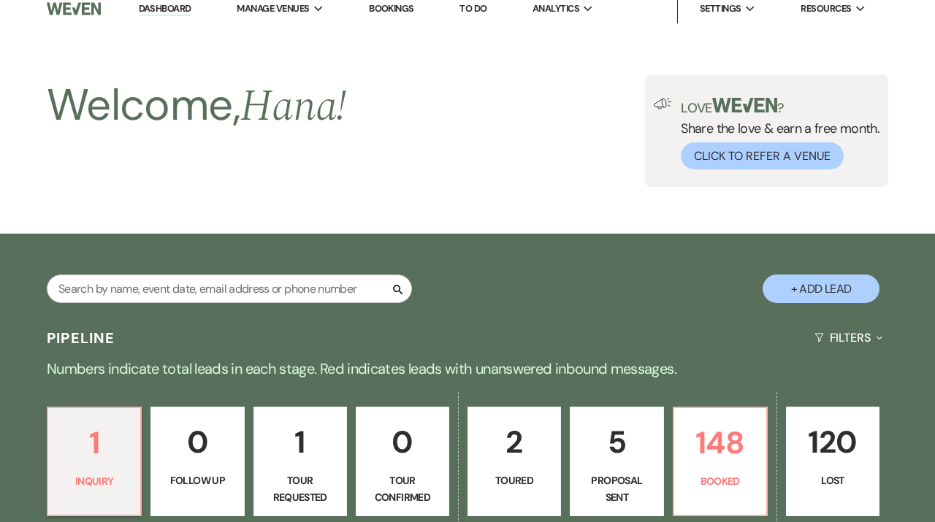
select select "8"
select select "16"
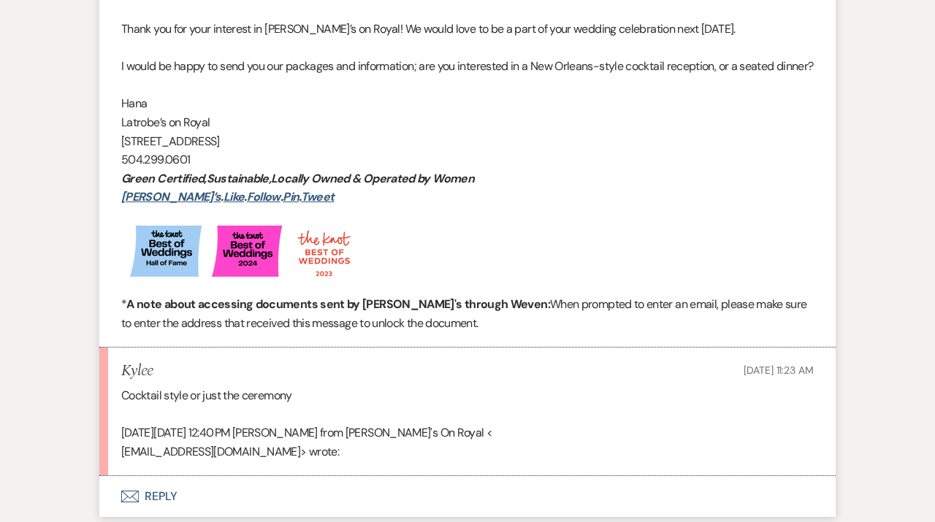
scroll to position [1049, 0]
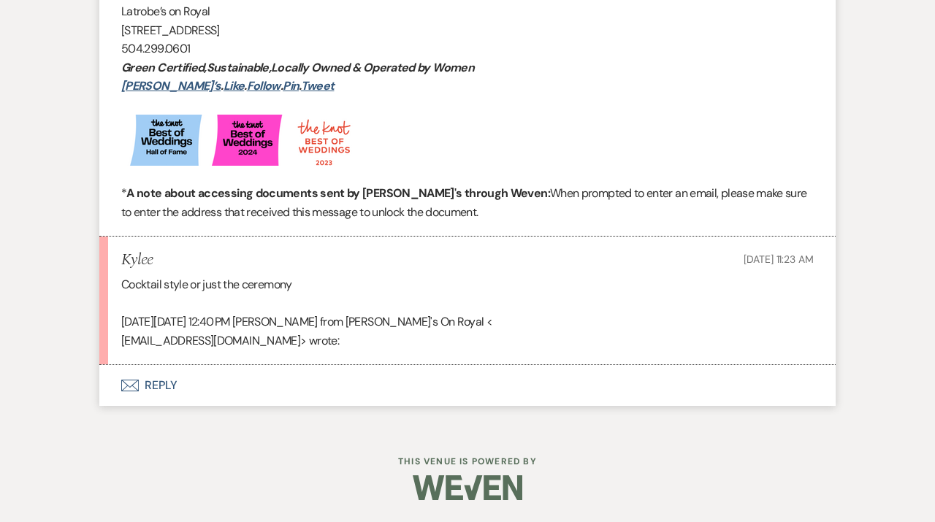
click at [305, 397] on button "Envelope Reply" at bounding box center [467, 385] width 736 height 41
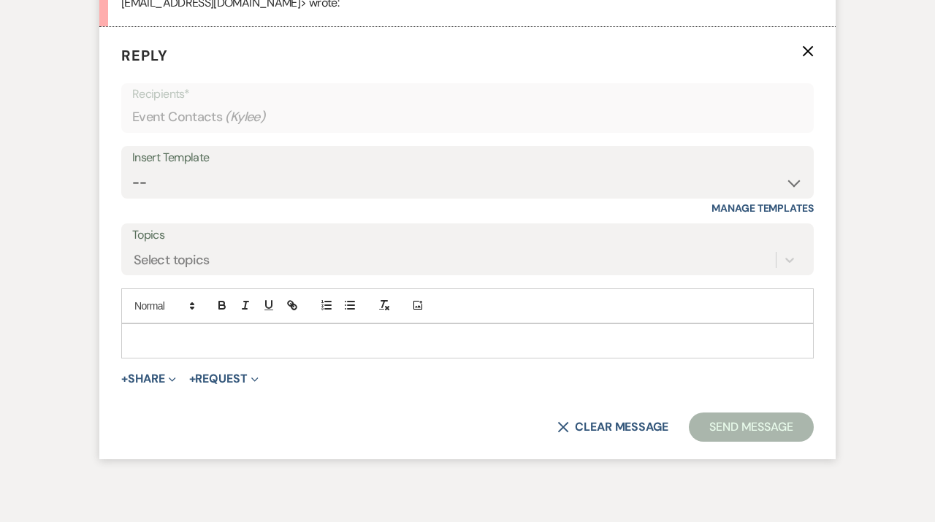
scroll to position [1370, 0]
click at [250, 356] on div at bounding box center [467, 340] width 691 height 34
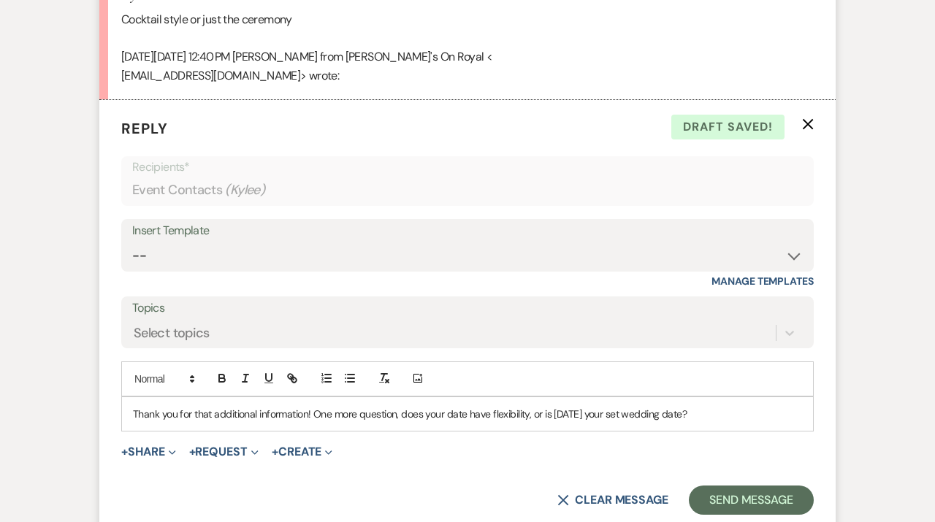
scroll to position [1298, 0]
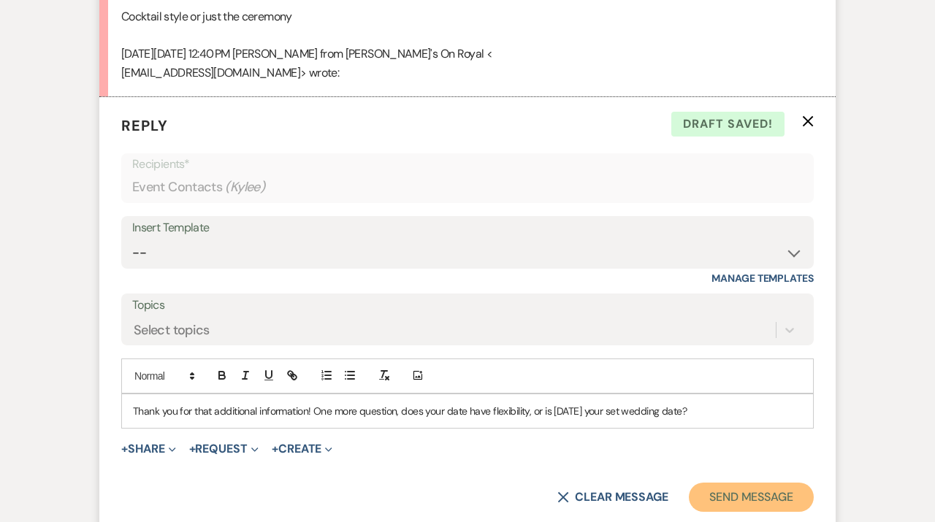
click at [785, 512] on button "Send Message" at bounding box center [751, 497] width 125 height 29
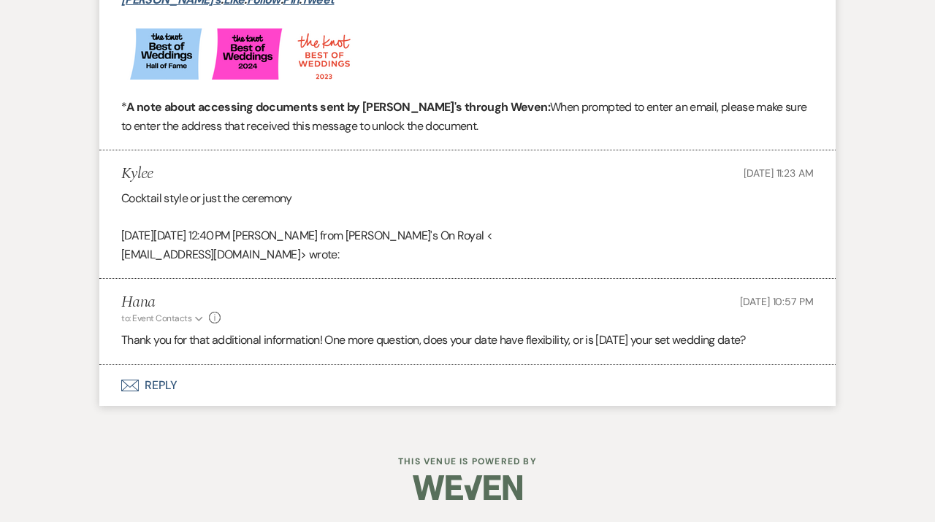
scroll to position [1153, 0]
